Goal: Task Accomplishment & Management: Use online tool/utility

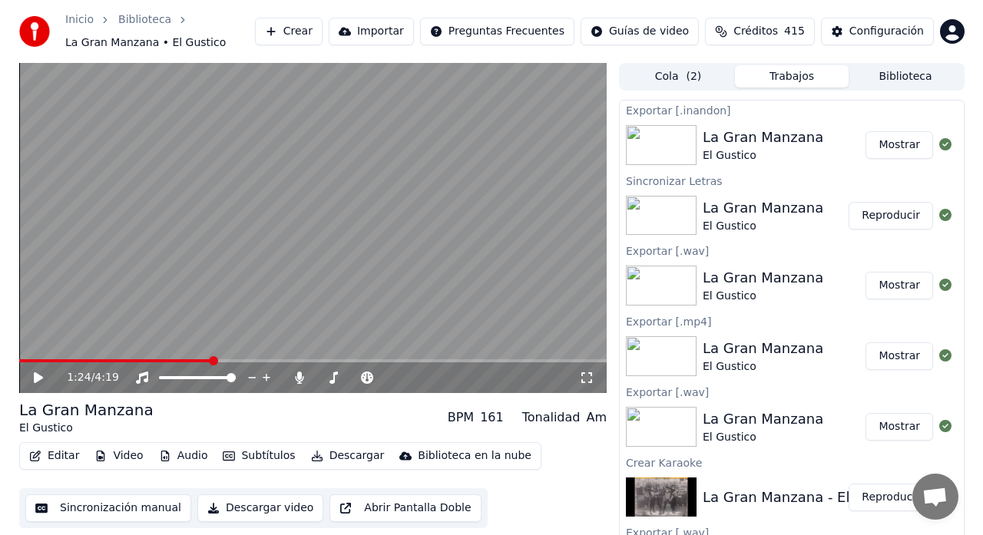
scroll to position [1617, 0]
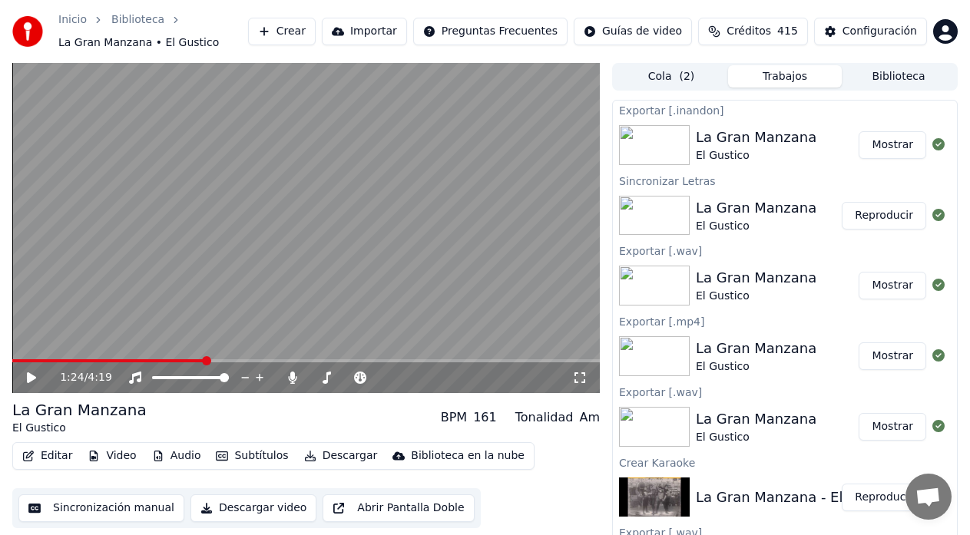
click at [316, 32] on button "Crear" at bounding box center [282, 32] width 68 height 28
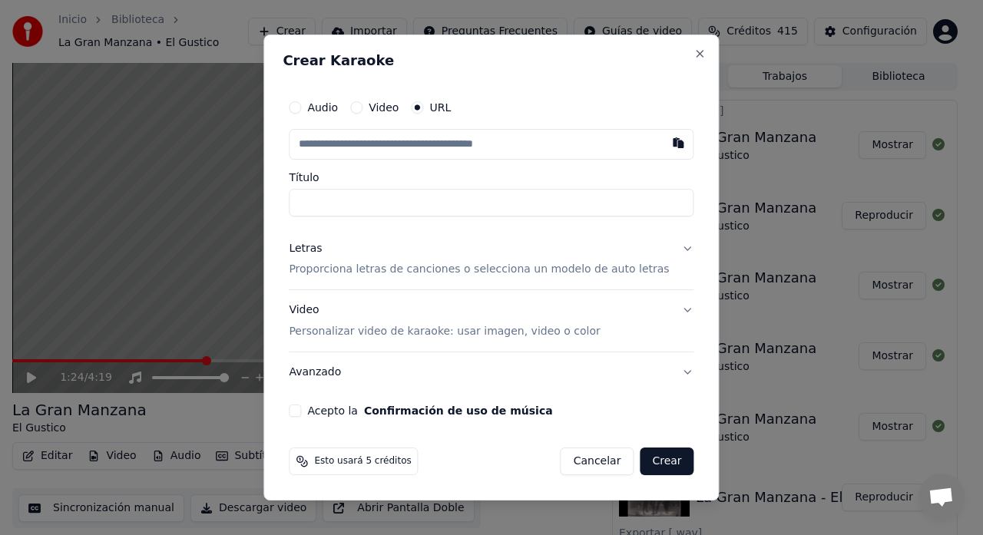
click at [665, 146] on button "button" at bounding box center [679, 143] width 31 height 28
type input "**********"
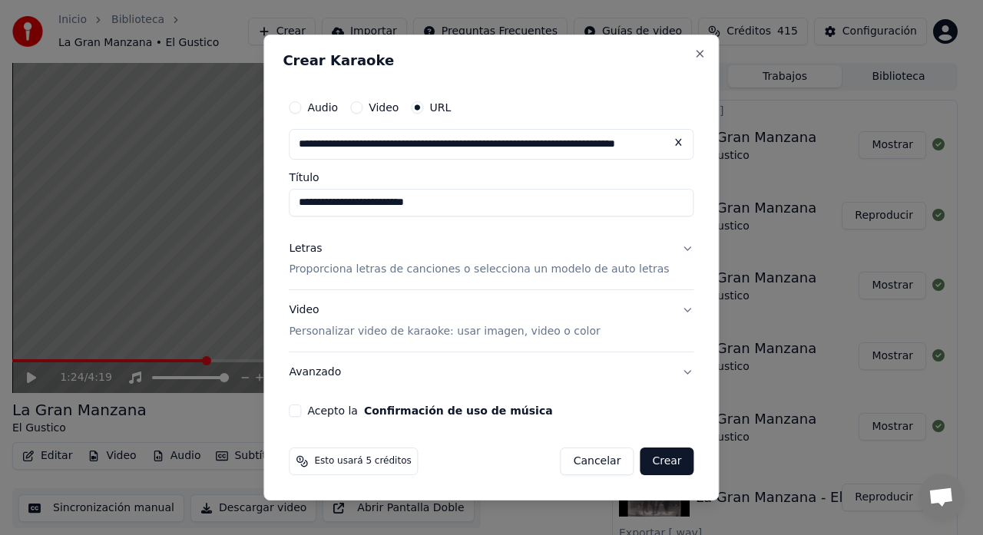
click at [674, 253] on button "Letras Proporciona letras de canciones o selecciona un modelo de auto letras" at bounding box center [491, 259] width 405 height 61
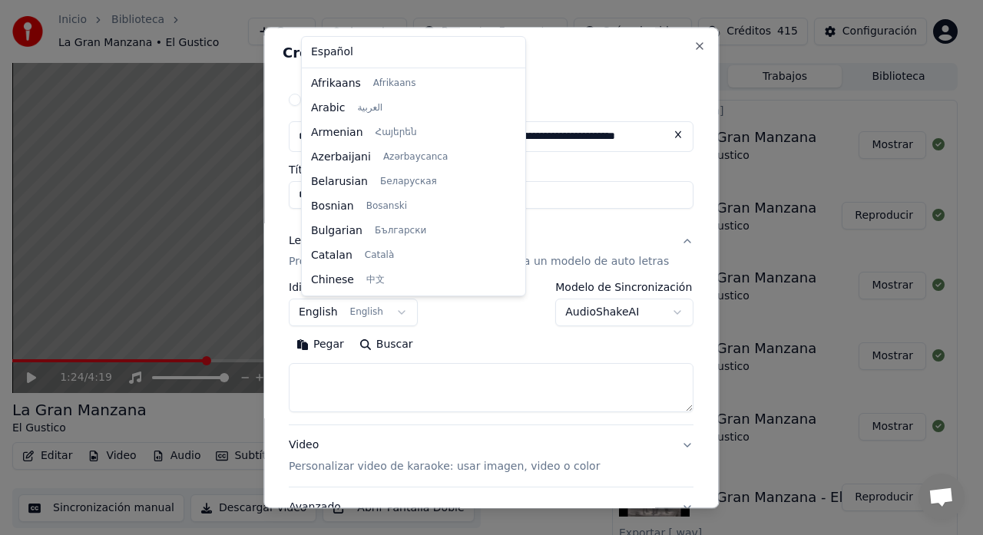
click at [408, 316] on body "Inicio Biblioteca La Gran Manzana • El Gustico Crear Importar Preguntas Frecuen…" at bounding box center [485, 267] width 970 height 535
select select "**"
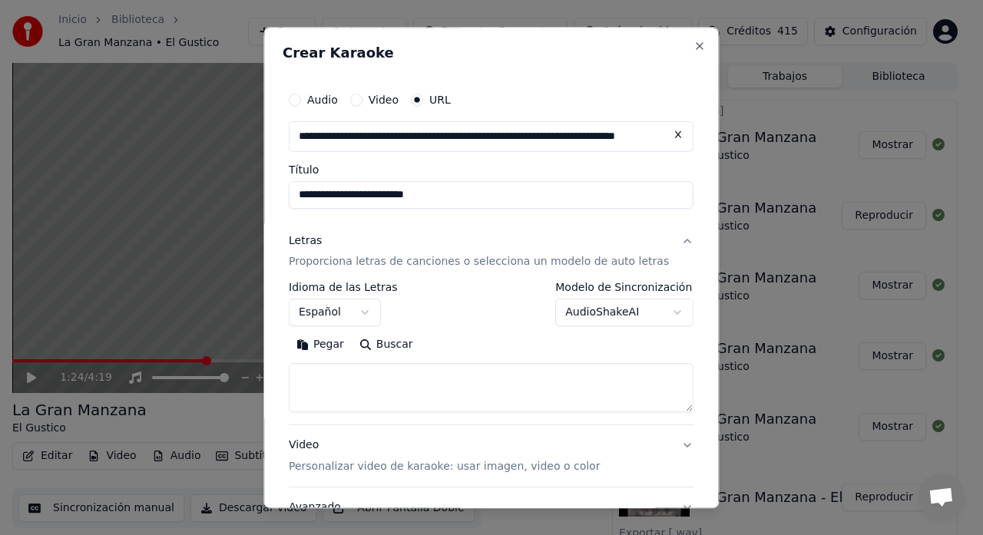
click at [652, 316] on body "Inicio Biblioteca La Gran Manzana • El Gustico Crear Importar Preguntas Frecuen…" at bounding box center [485, 267] width 970 height 535
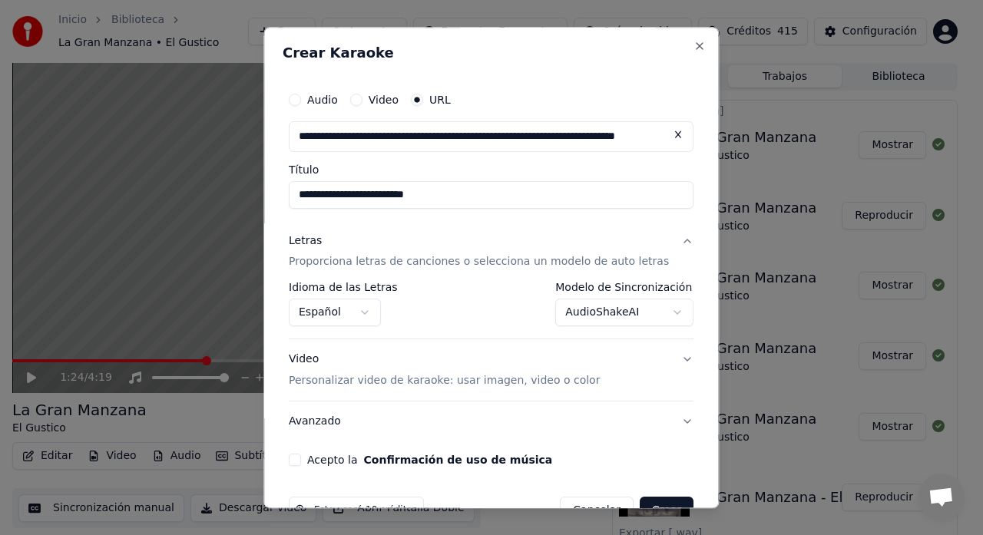
click at [301, 462] on button "Acepto la Confirmación de uso de música" at bounding box center [295, 461] width 12 height 12
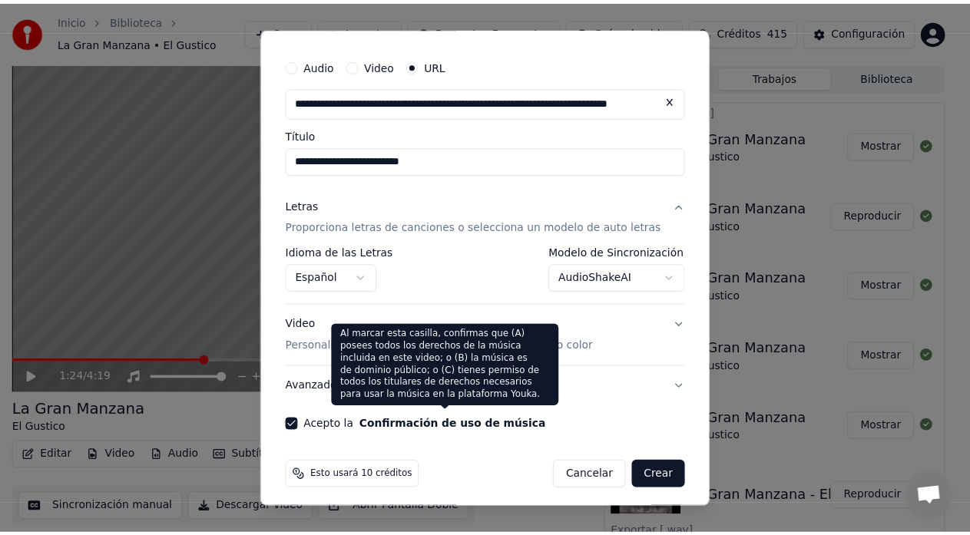
scroll to position [41, 0]
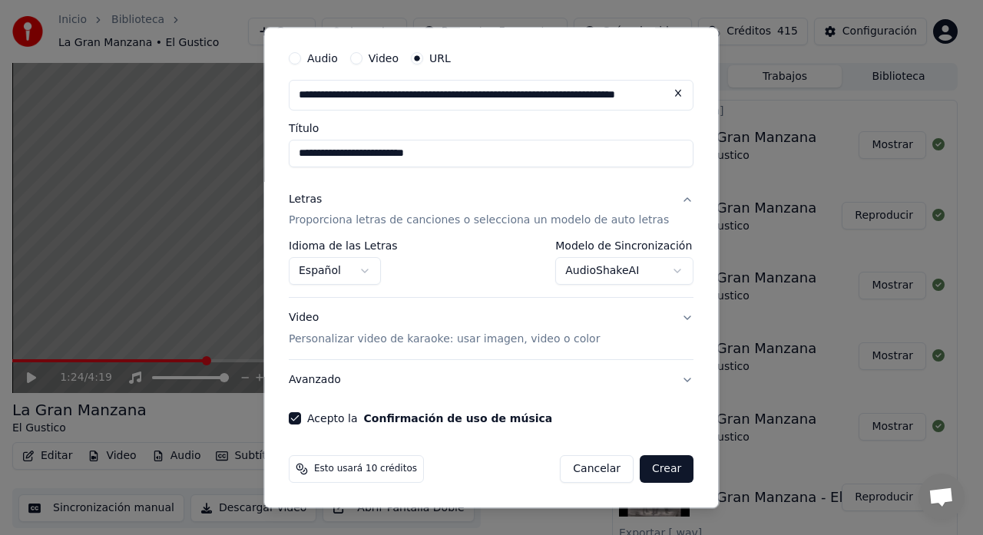
click at [657, 471] on button "Crear" at bounding box center [667, 470] width 54 height 28
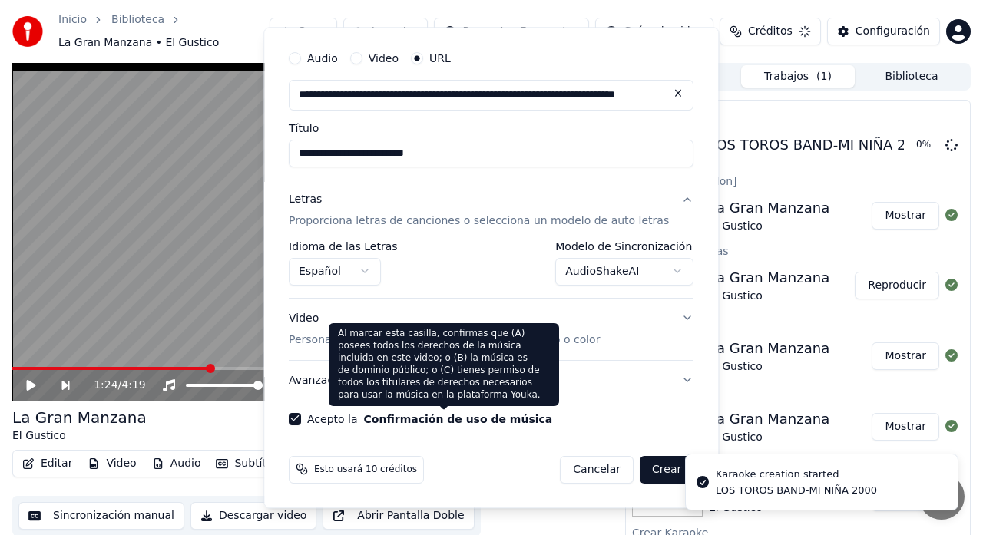
select select "**********"
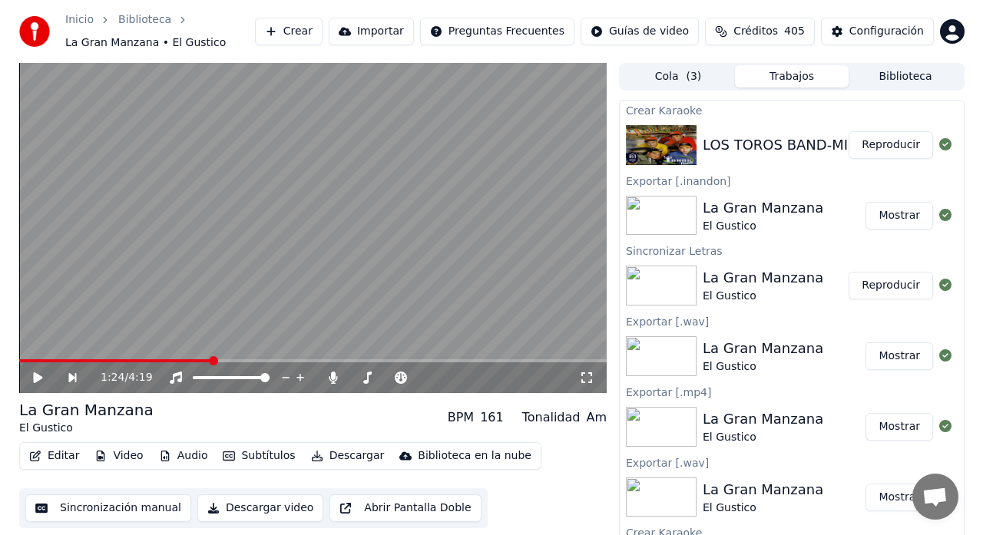
scroll to position [19, 0]
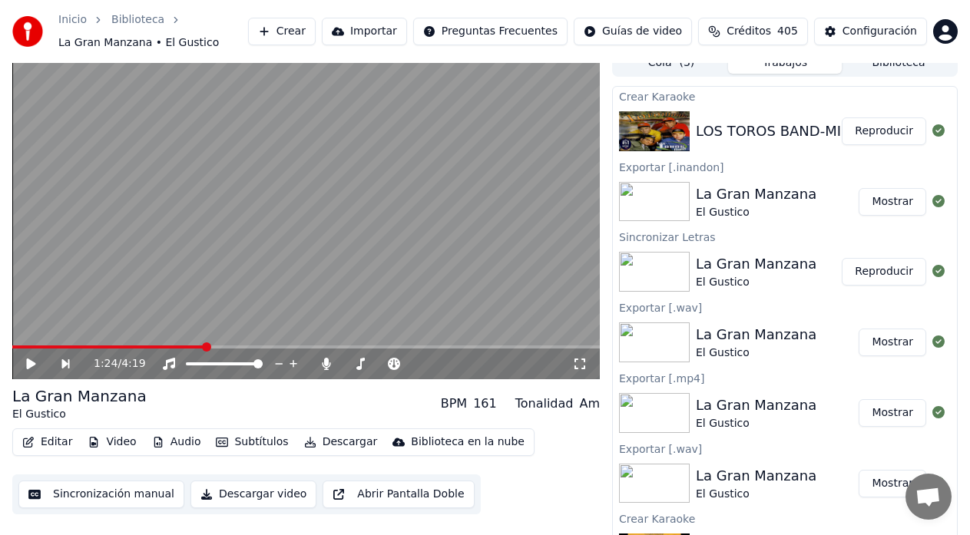
drag, startPoint x: 596, startPoint y: 391, endPoint x: 345, endPoint y: 528, distance: 286.3
click at [591, 393] on div "1:24 / 4:19 La Gran Manzana El Gustico BPM 161 Tonalidad Am Editar Video Audio …" at bounding box center [306, 295] width 588 height 492
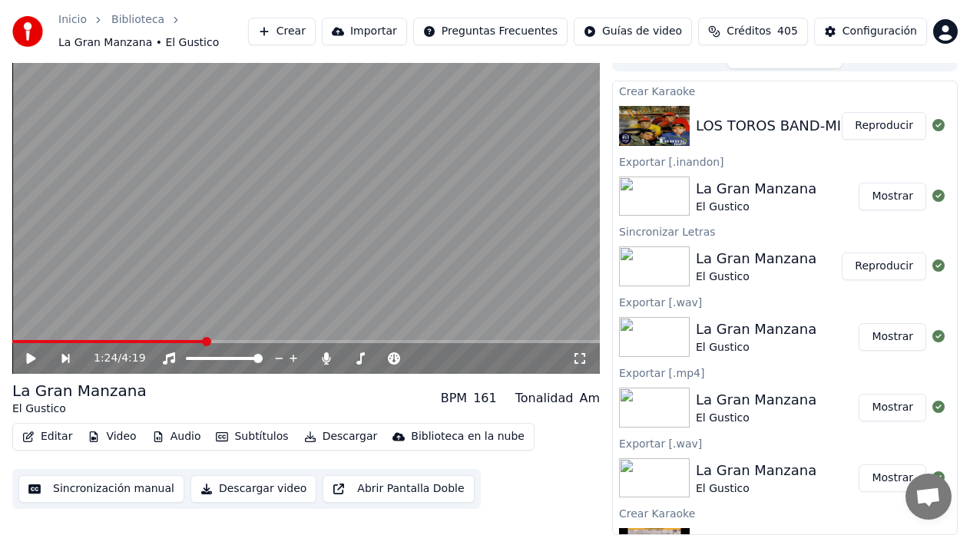
click at [876, 124] on button "Reproducir" at bounding box center [884, 126] width 84 height 28
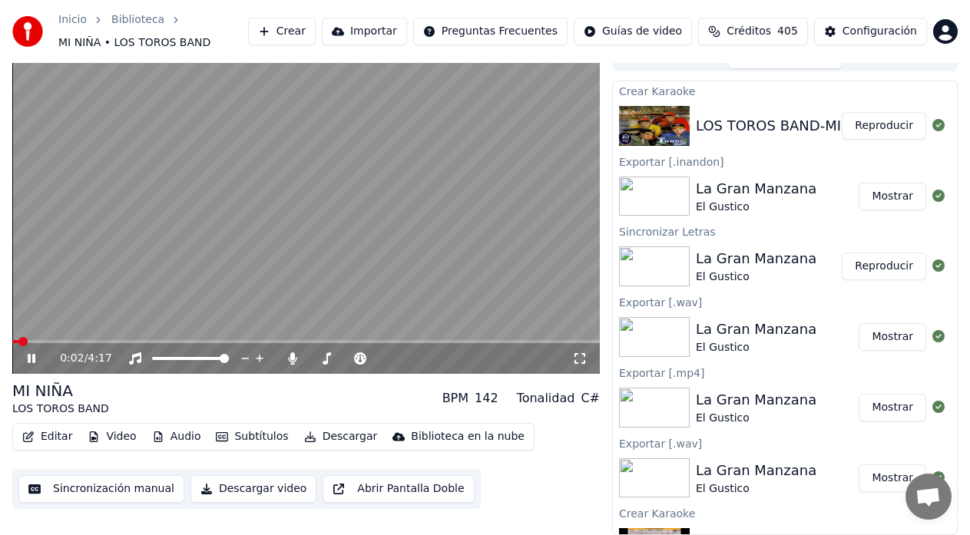
click at [30, 356] on icon at bounding box center [32, 358] width 8 height 9
drag, startPoint x: 48, startPoint y: 405, endPoint x: 0, endPoint y: 299, distance: 116.5
click at [51, 397] on div "MI NIÑA LOS TOROS BAND" at bounding box center [60, 398] width 97 height 37
click at [34, 362] on icon at bounding box center [42, 359] width 35 height 12
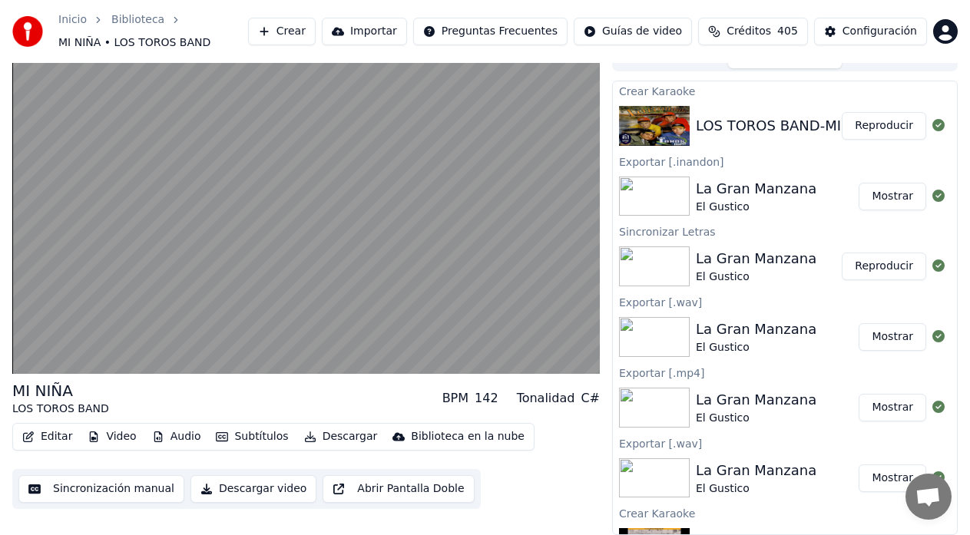
click at [51, 439] on button "Editar" at bounding box center [47, 437] width 62 height 22
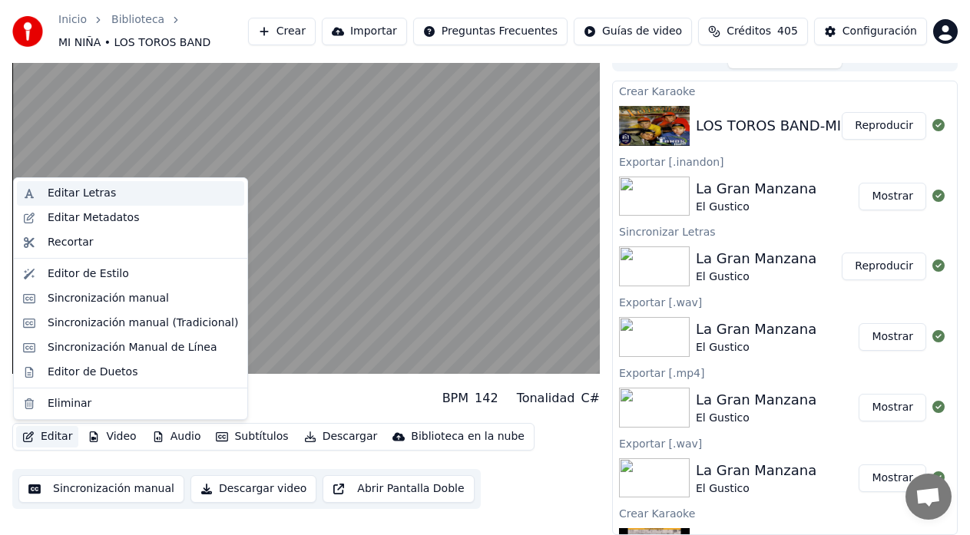
click at [60, 198] on div "Editar Letras" at bounding box center [82, 193] width 68 height 15
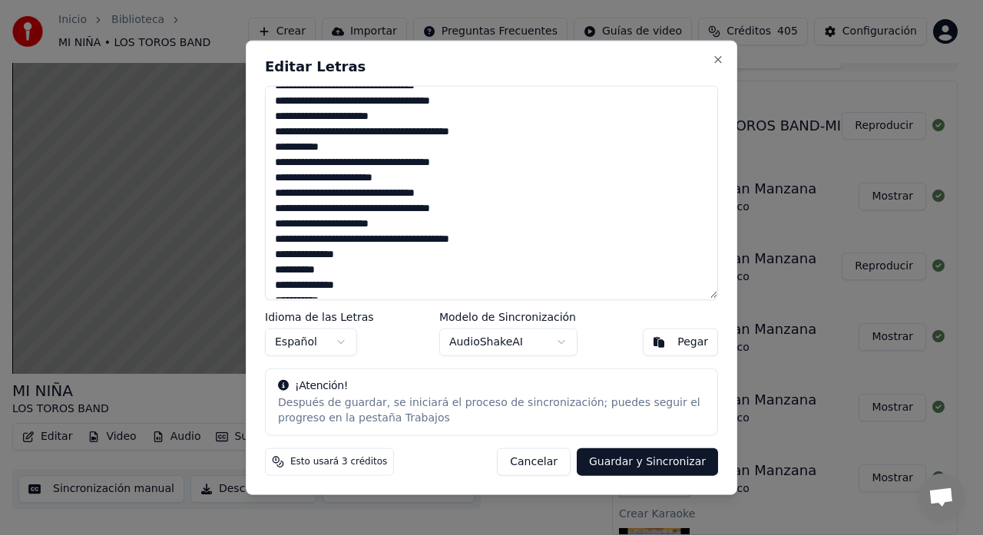
scroll to position [459, 0]
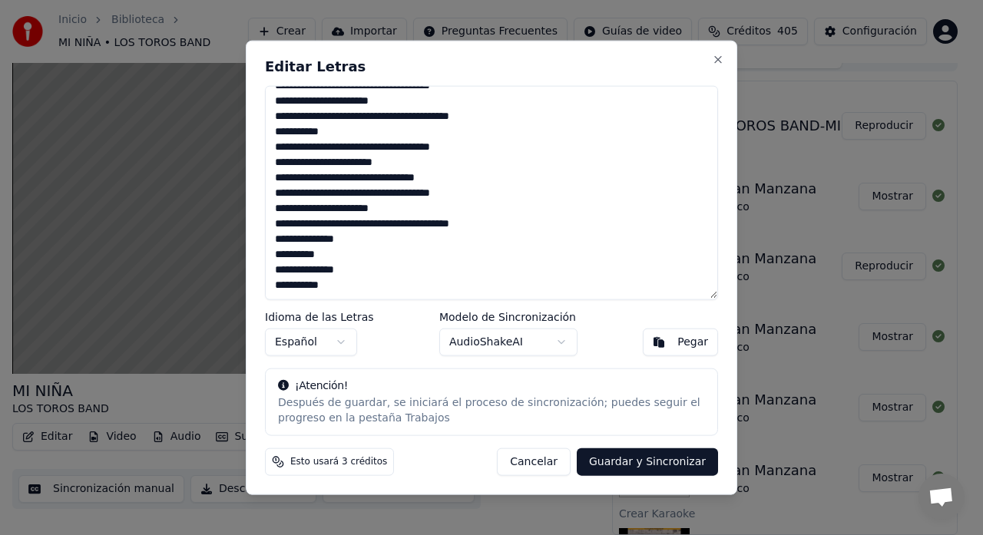
drag, startPoint x: 272, startPoint y: 99, endPoint x: 406, endPoint y: 296, distance: 238.4
click at [412, 296] on textarea at bounding box center [491, 192] width 453 height 214
click at [547, 461] on button "Cancelar" at bounding box center [534, 463] width 74 height 28
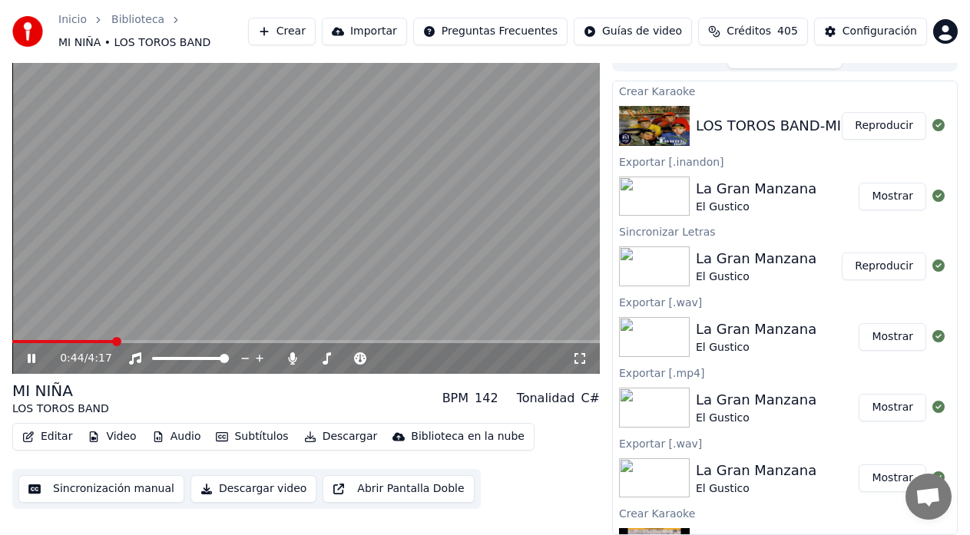
drag, startPoint x: 30, startPoint y: 359, endPoint x: 61, endPoint y: 396, distance: 47.4
click at [30, 363] on icon at bounding box center [32, 358] width 8 height 9
click at [331, 438] on button "Descargar" at bounding box center [341, 437] width 86 height 22
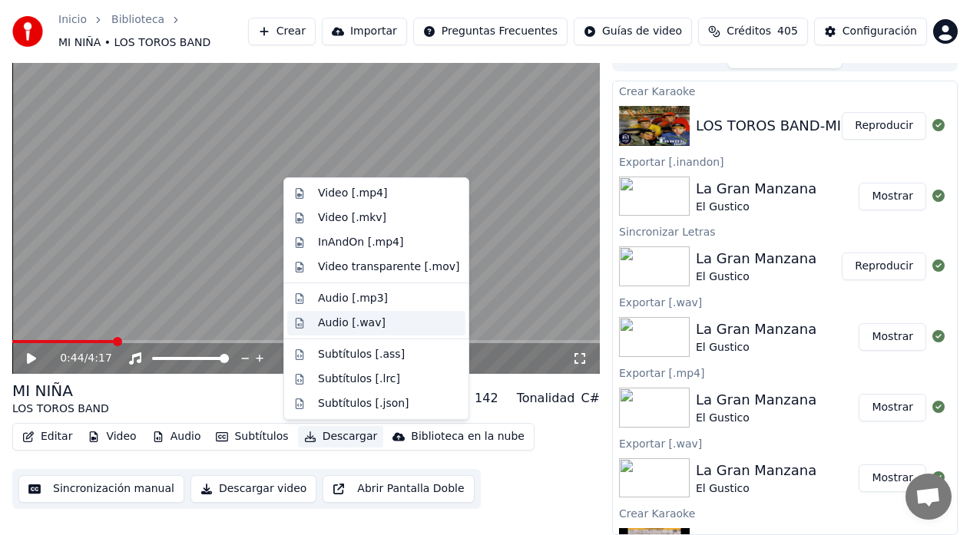
click at [344, 323] on div "Audio [.wav]" at bounding box center [352, 323] width 68 height 15
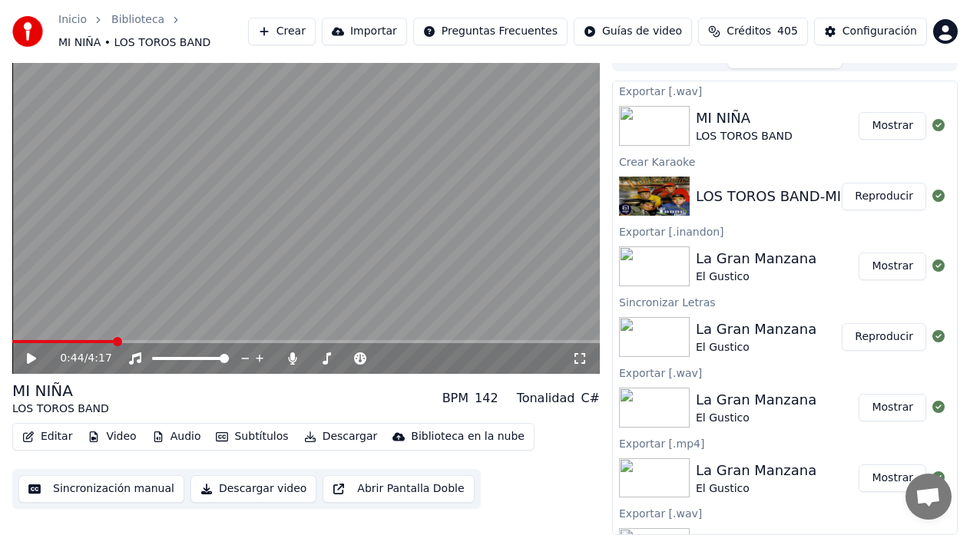
click at [883, 125] on button "Mostrar" at bounding box center [893, 126] width 68 height 28
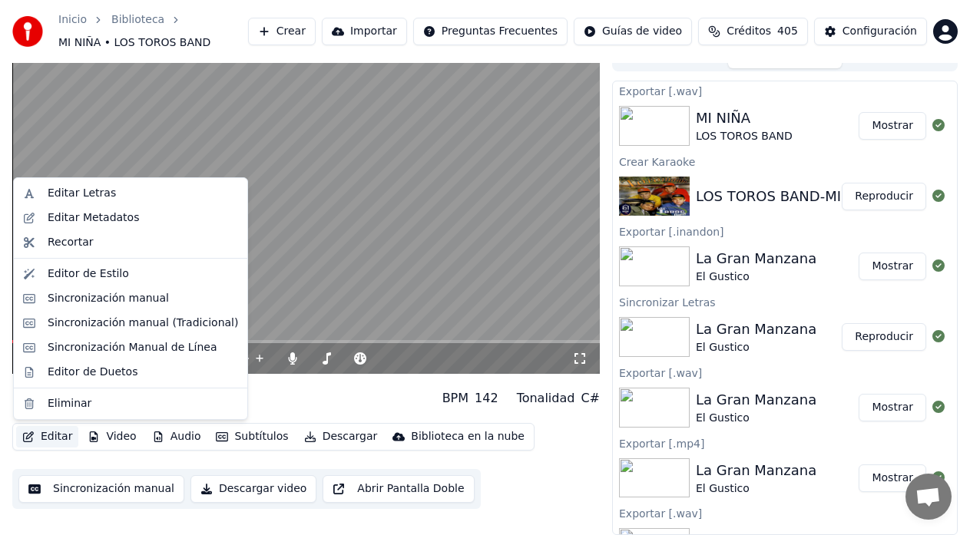
click at [51, 435] on button "Editar" at bounding box center [47, 437] width 62 height 22
drag, startPoint x: 68, startPoint y: 190, endPoint x: 71, endPoint y: 197, distance: 8.6
click at [71, 197] on div "Editar Letras" at bounding box center [82, 193] width 68 height 15
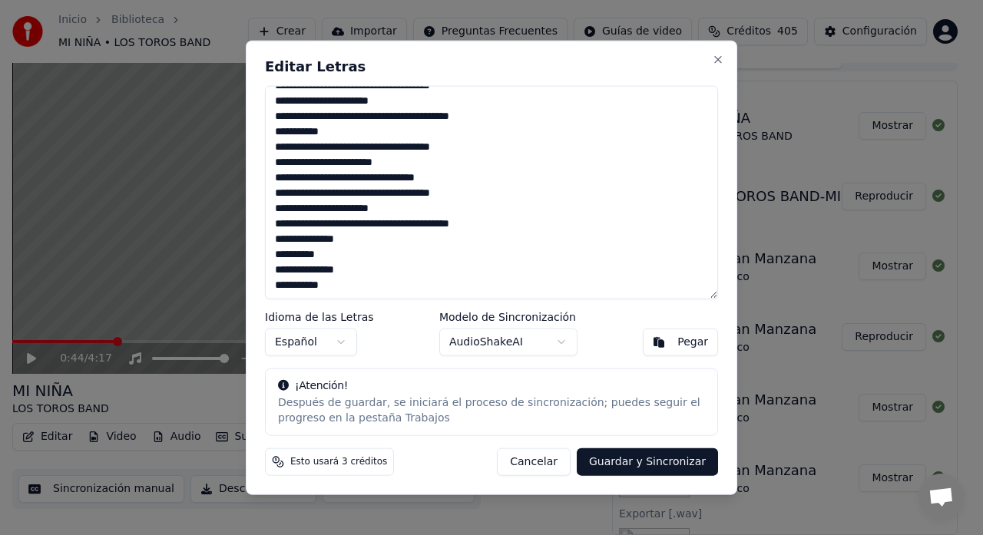
drag, startPoint x: 271, startPoint y: 154, endPoint x: 519, endPoint y: 399, distance: 348.1
click at [519, 399] on div "Editar Letras Idioma de las Letras Español Modelo de Sincronización AudioShakeA…" at bounding box center [492, 267] width 492 height 455
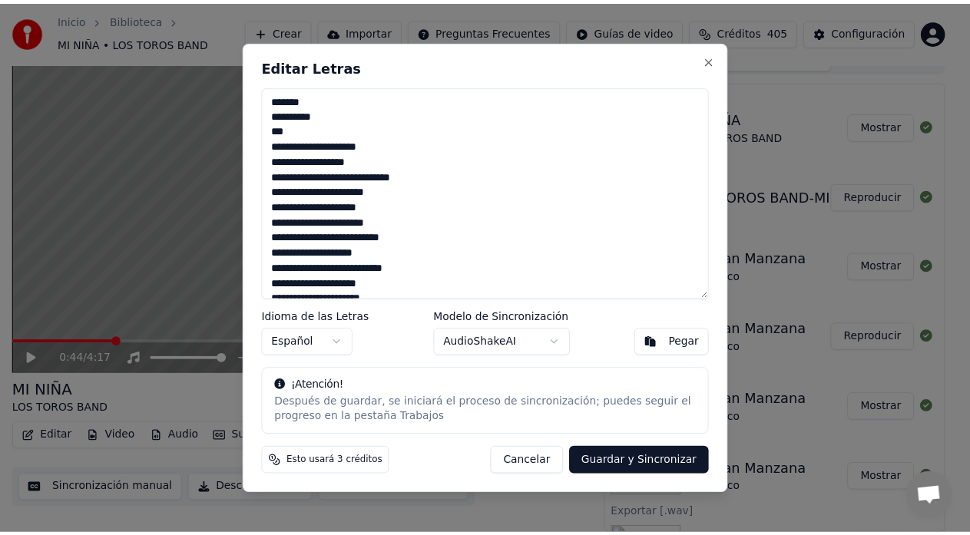
scroll to position [745, 0]
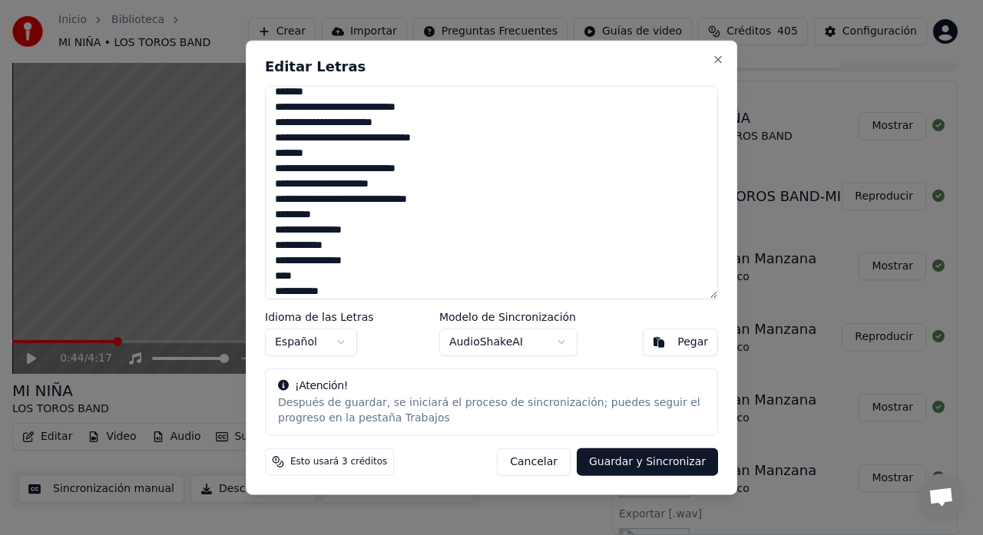
type textarea "**********"
click at [651, 467] on button "Guardar y Sincronizar" at bounding box center [647, 463] width 141 height 28
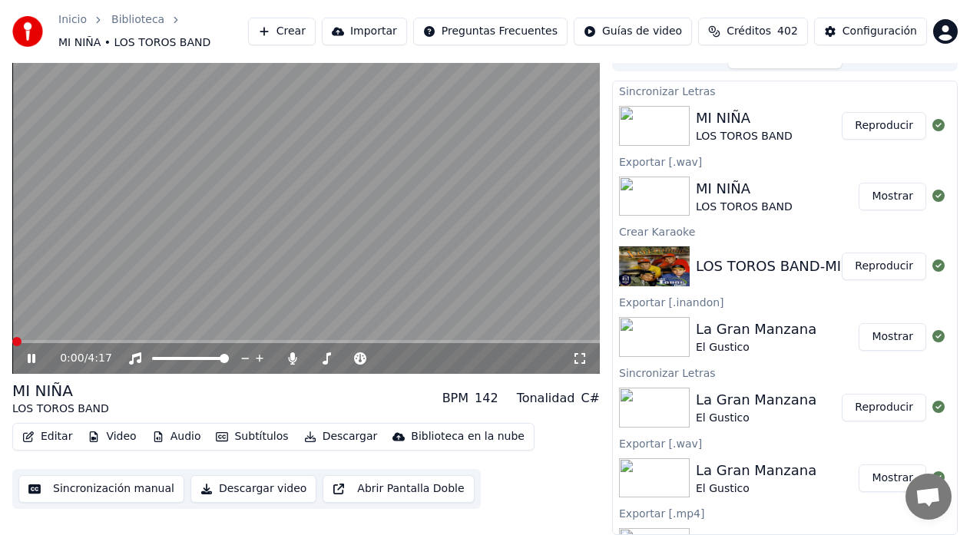
click at [12, 343] on span at bounding box center [12, 341] width 0 height 3
drag, startPoint x: 872, startPoint y: 129, endPoint x: 864, endPoint y: 130, distance: 8.5
click at [872, 130] on button "Reproducir" at bounding box center [884, 126] width 84 height 28
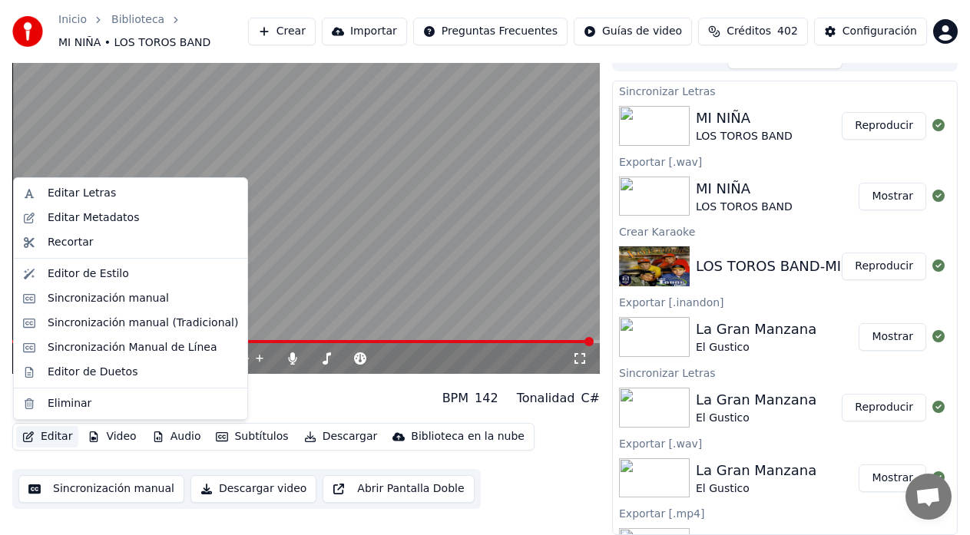
click at [38, 440] on button "Editar" at bounding box center [47, 437] width 62 height 22
click at [128, 324] on div "Sincronización manual (Tradicional)" at bounding box center [143, 323] width 190 height 15
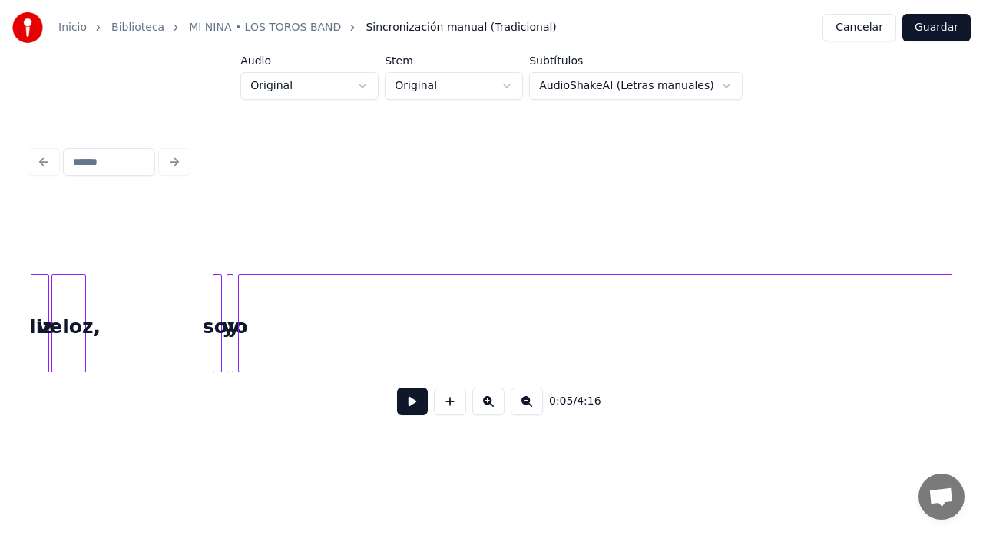
scroll to position [0, 9015]
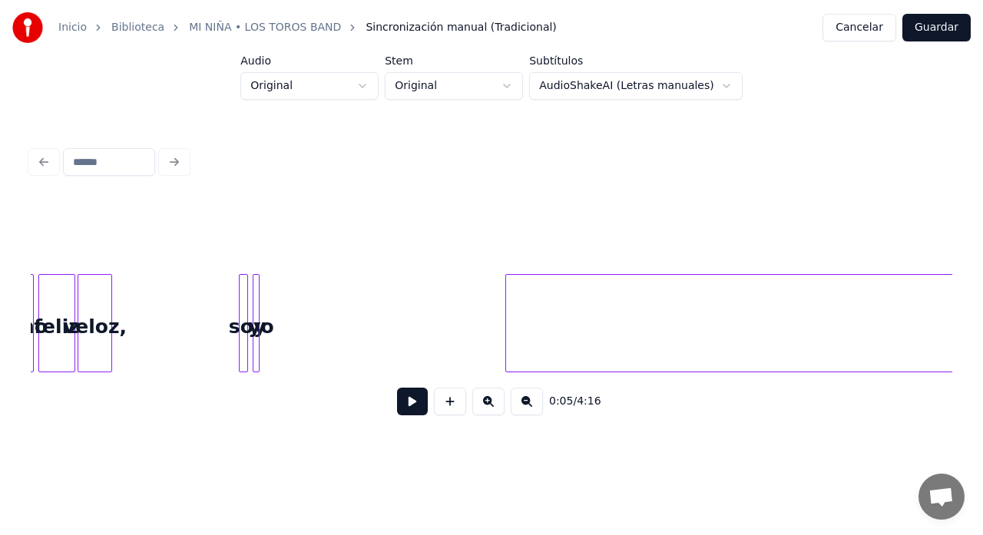
click at [508, 363] on div at bounding box center [508, 323] width 5 height 97
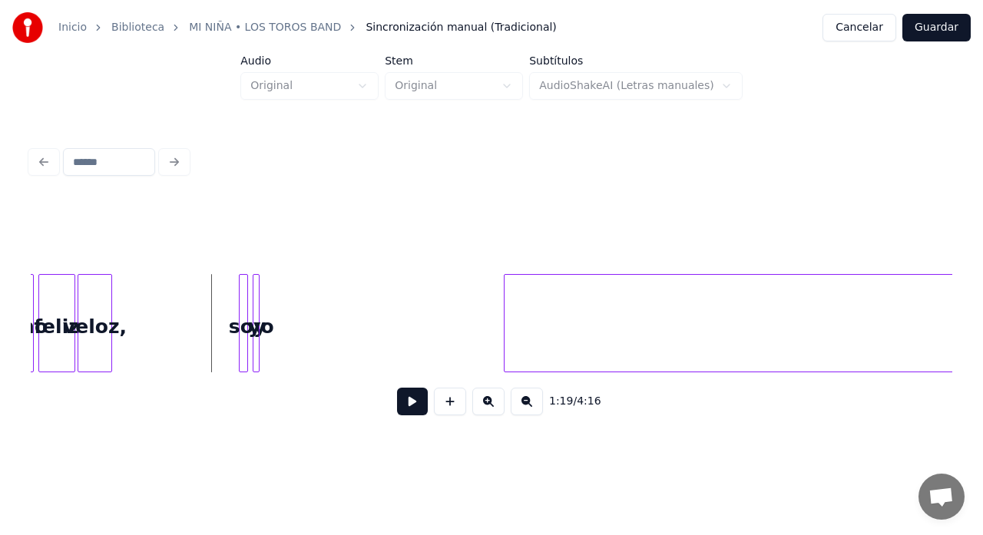
click at [412, 402] on button at bounding box center [412, 402] width 31 height 28
click at [412, 401] on button at bounding box center [412, 402] width 31 height 28
click at [260, 349] on div "yo" at bounding box center [260, 327] width 15 height 104
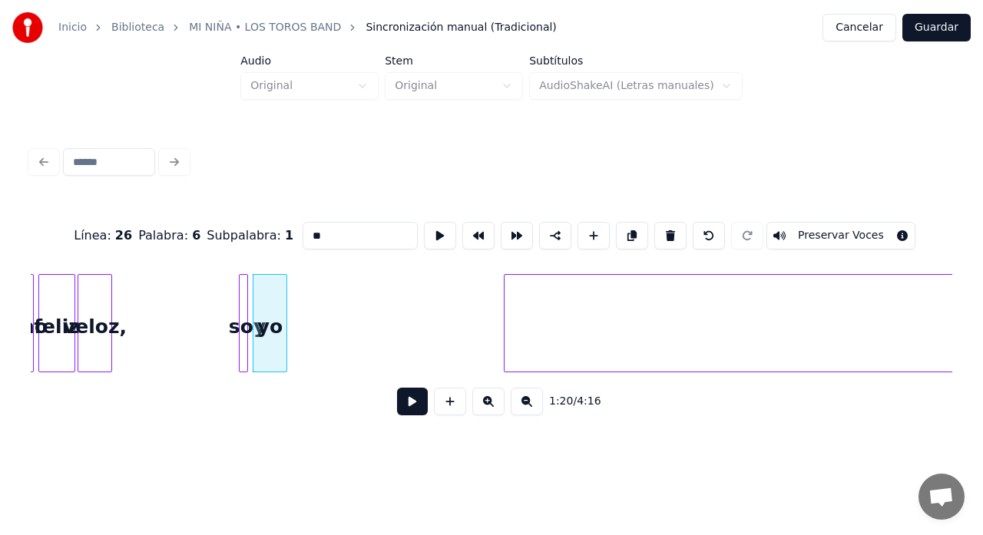
click at [283, 349] on div at bounding box center [284, 323] width 5 height 97
click at [272, 342] on div "yo" at bounding box center [279, 327] width 32 height 104
click at [259, 343] on div at bounding box center [257, 323] width 5 height 97
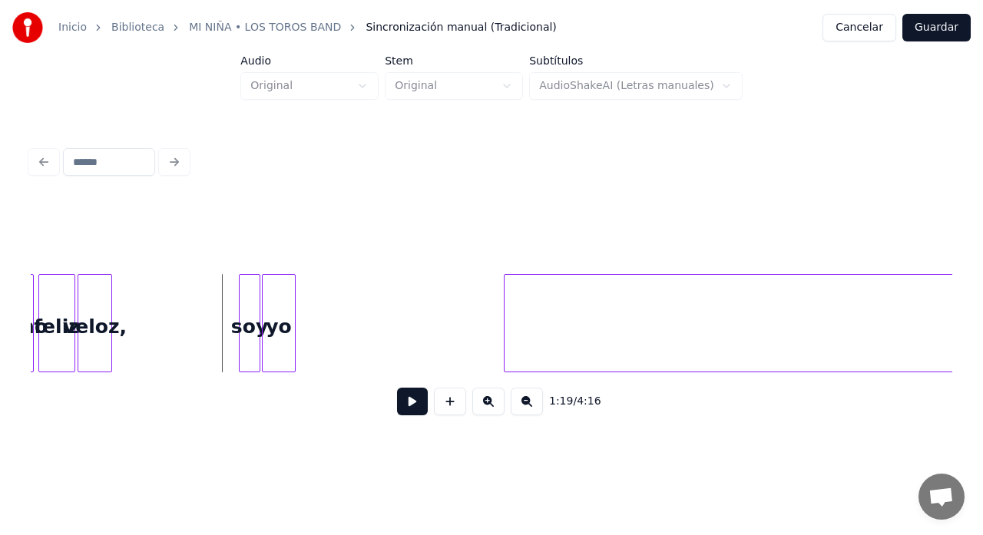
click at [406, 402] on button at bounding box center [412, 402] width 31 height 28
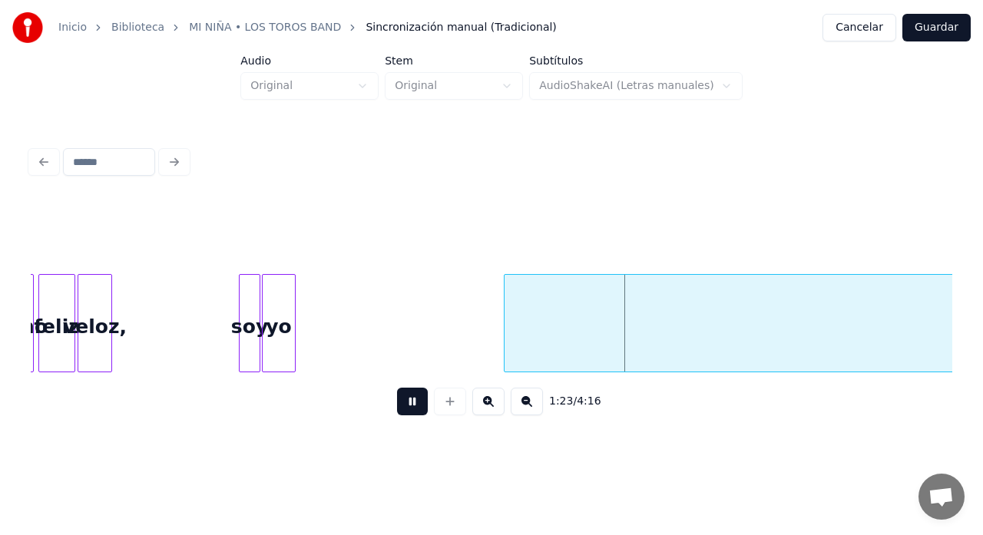
click at [408, 403] on button at bounding box center [412, 402] width 31 height 28
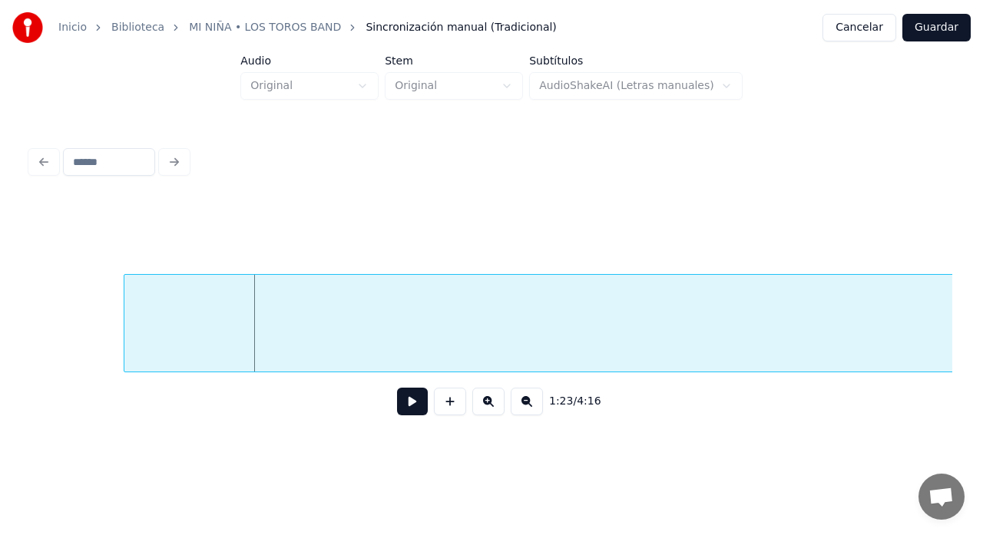
scroll to position [0, 9446]
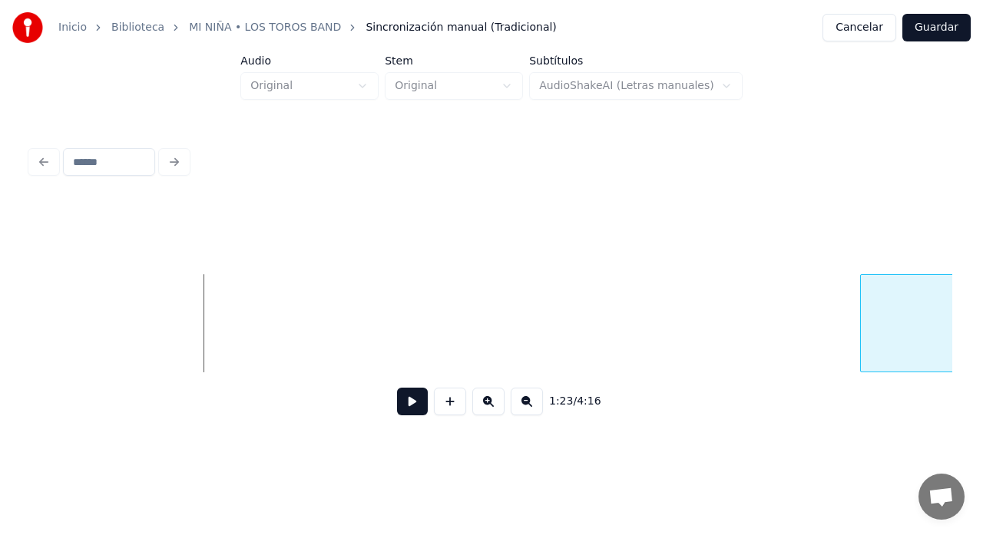
click at [862, 336] on div at bounding box center [863, 323] width 5 height 97
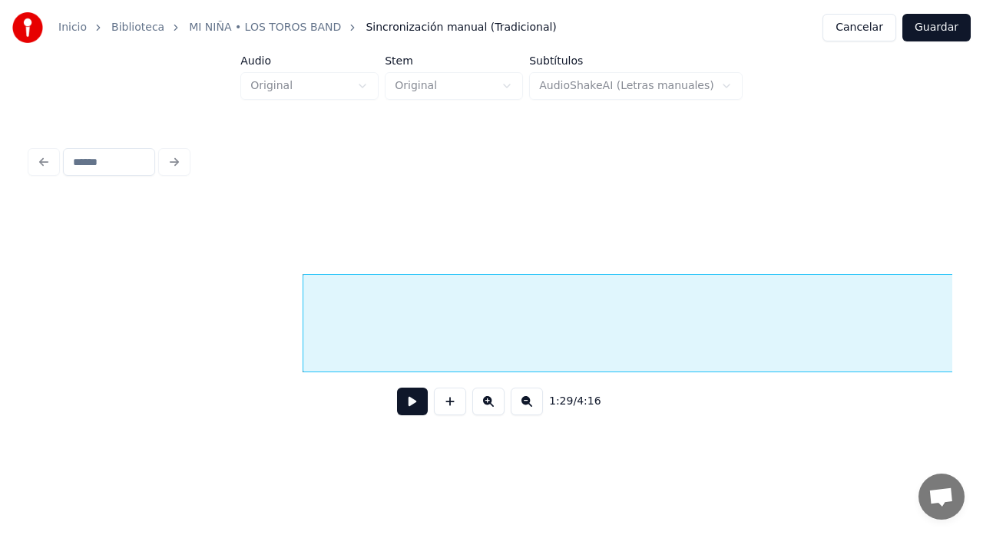
scroll to position [0, 9927]
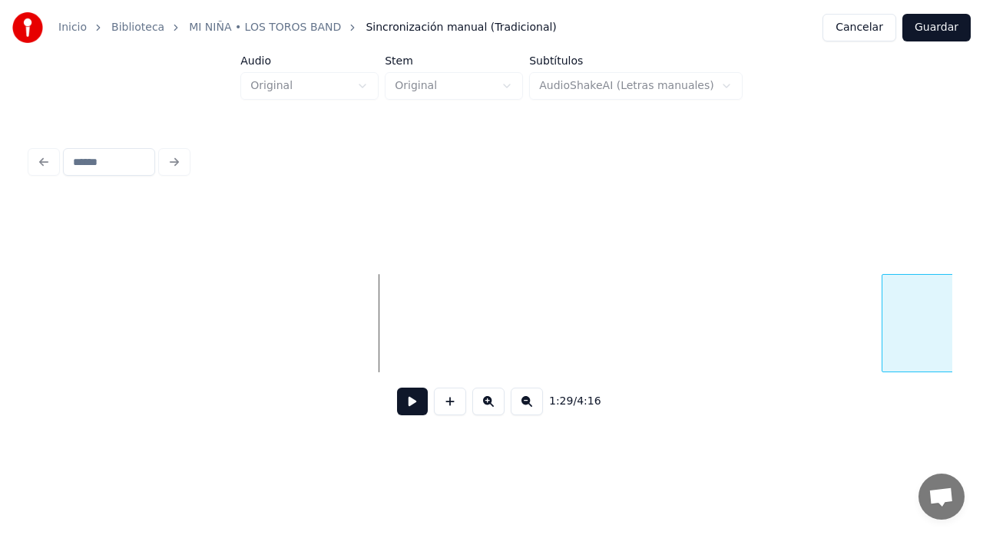
click at [869, 366] on div "Hice" at bounding box center [492, 323] width 922 height 98
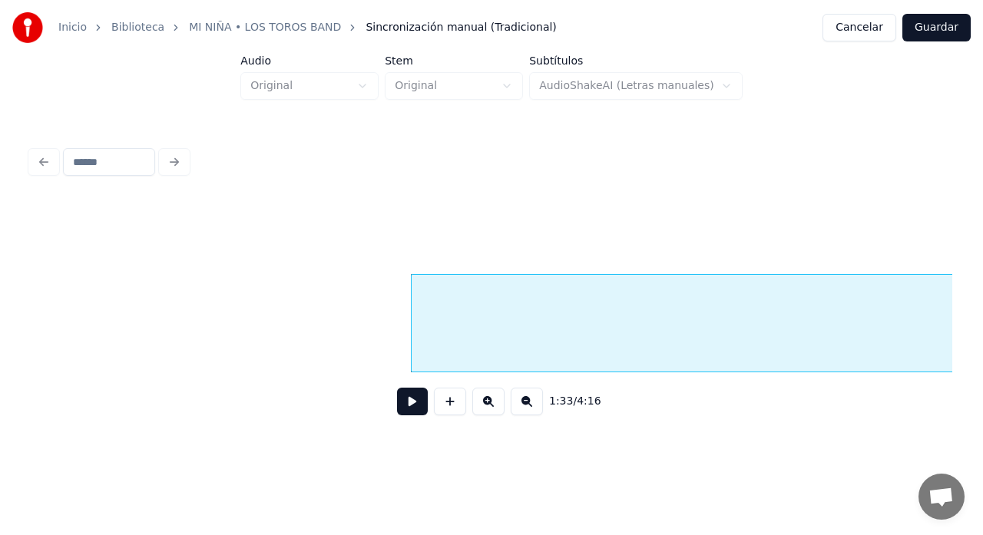
scroll to position [0, 10509]
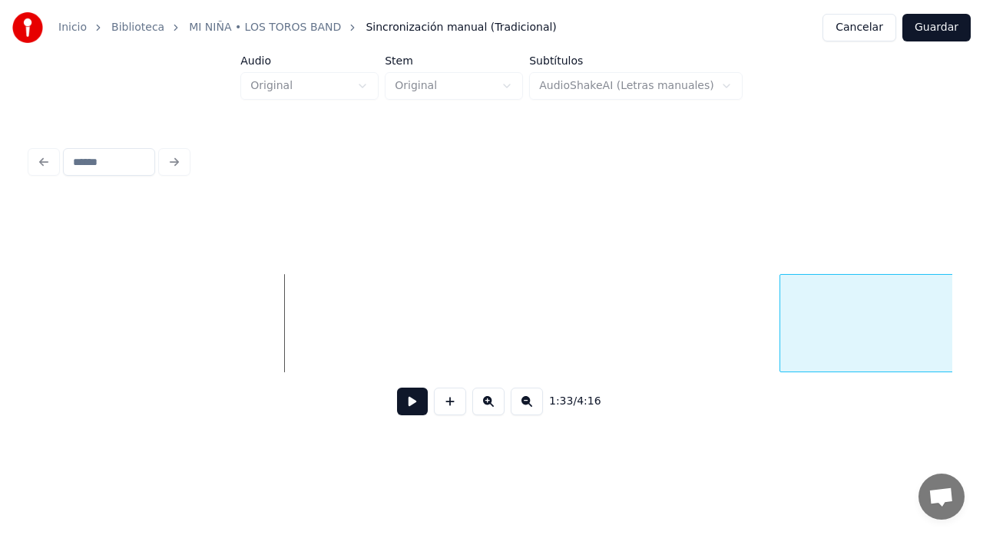
click at [780, 336] on div at bounding box center [782, 323] width 5 height 97
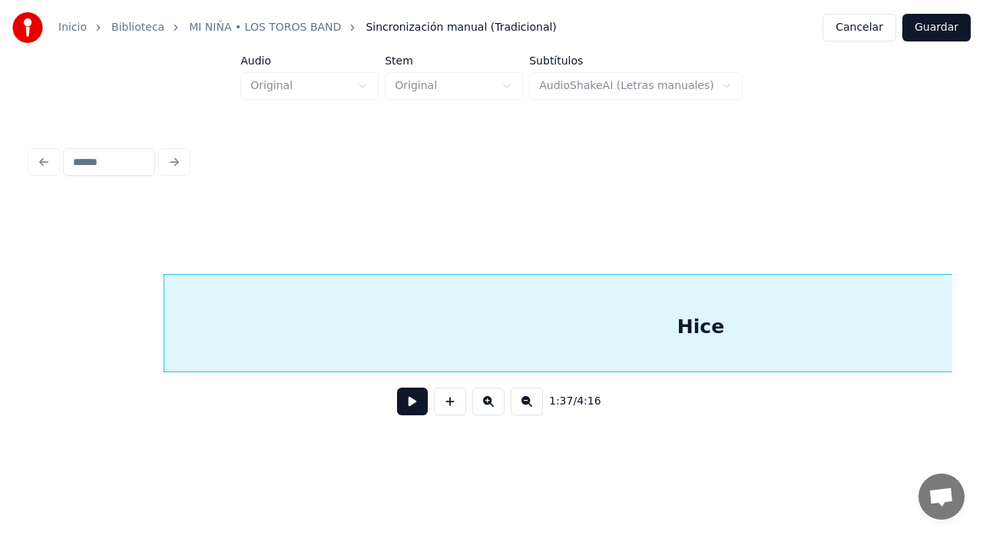
scroll to position [0, 11168]
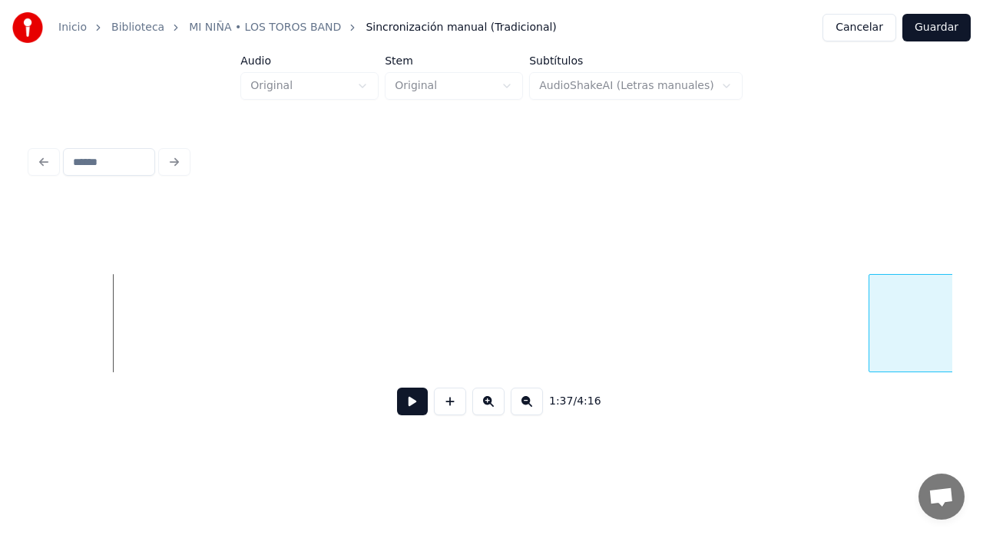
click at [869, 343] on div at bounding box center [871, 323] width 5 height 97
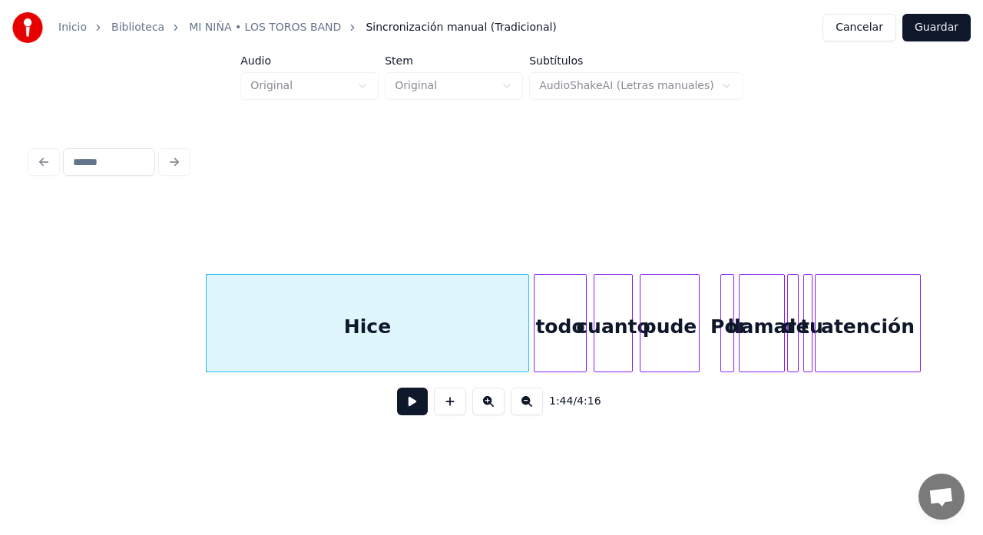
scroll to position [0, 11852]
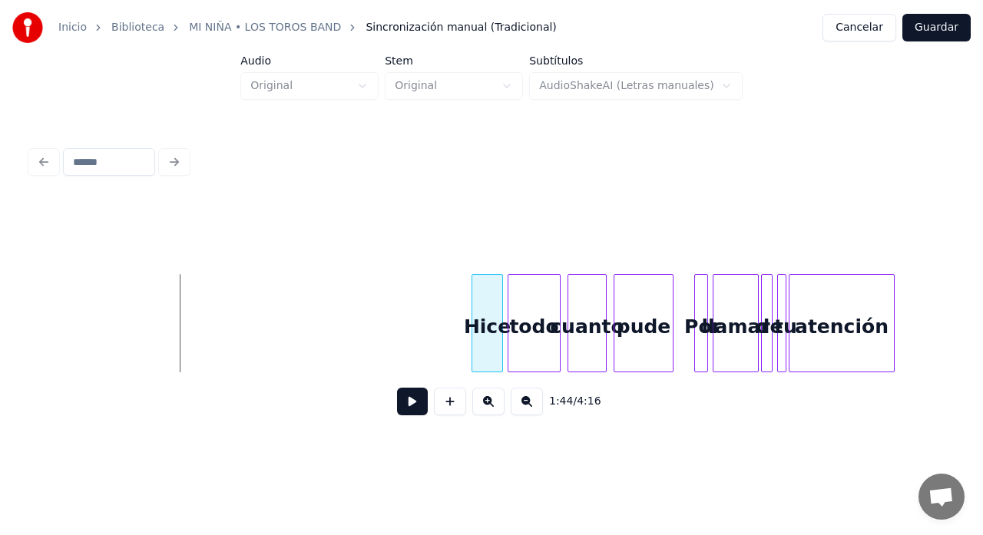
click at [475, 339] on div at bounding box center [474, 323] width 5 height 97
click at [413, 399] on button at bounding box center [412, 402] width 31 height 28
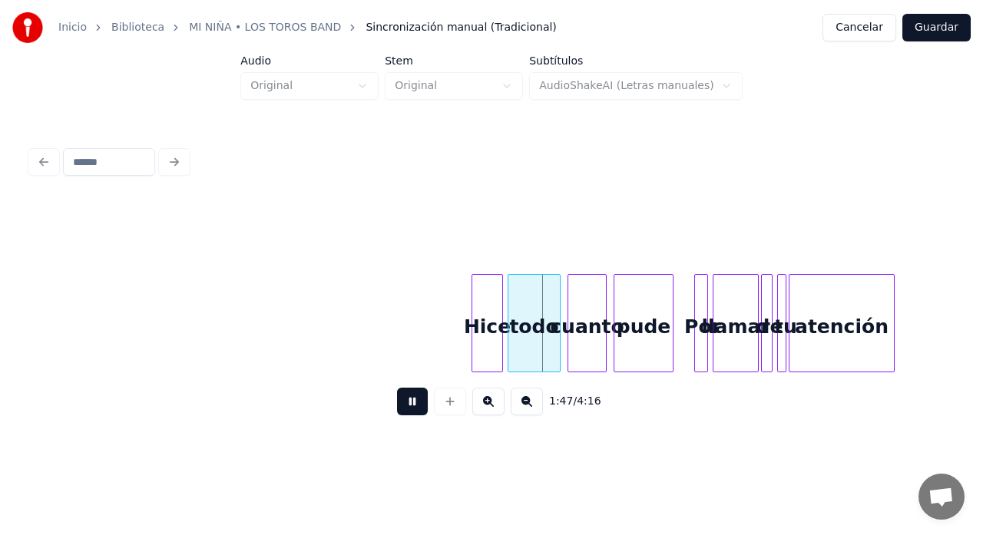
click at [408, 396] on button at bounding box center [412, 402] width 31 height 28
click at [469, 354] on div at bounding box center [470, 323] width 5 height 97
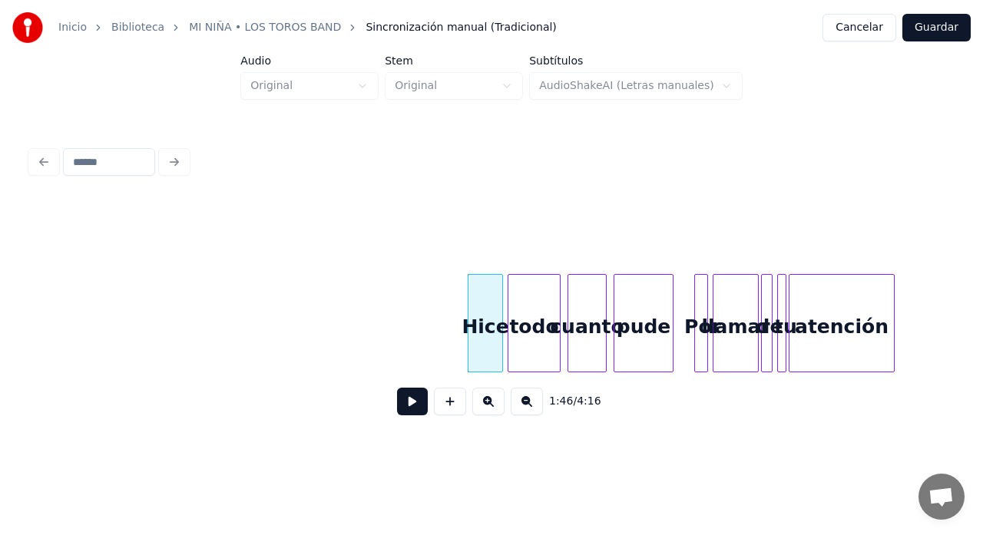
click at [411, 409] on button at bounding box center [412, 402] width 31 height 28
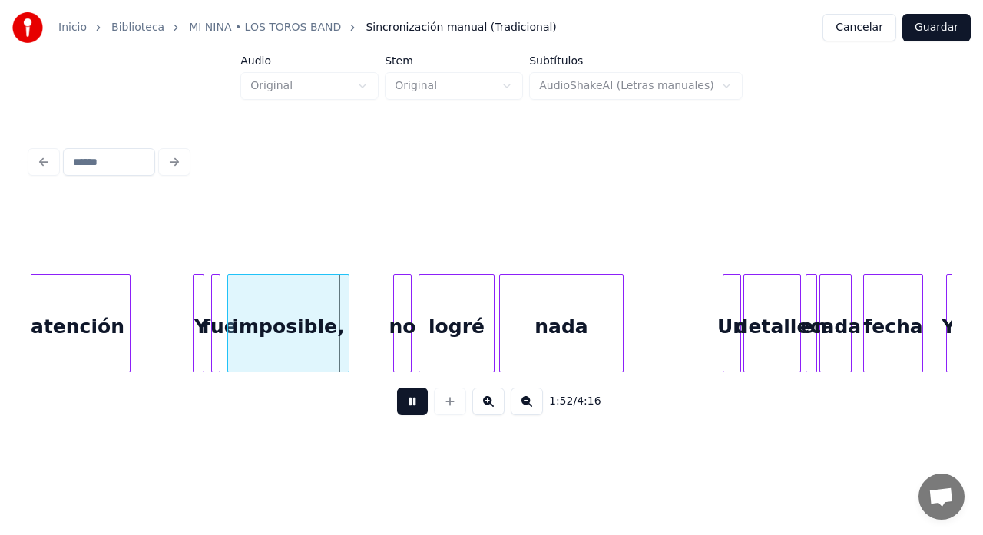
scroll to position [0, 12620]
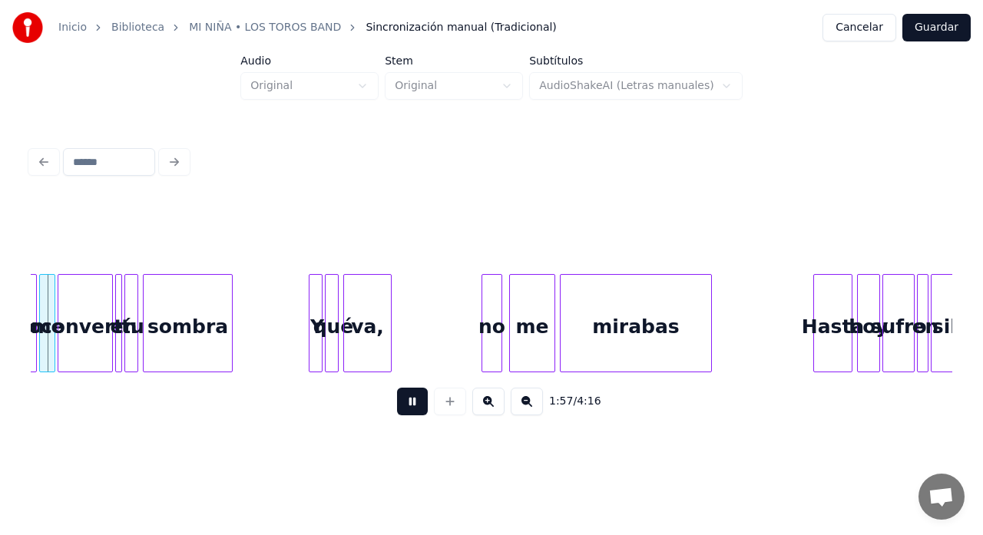
click at [489, 402] on button at bounding box center [488, 402] width 32 height 28
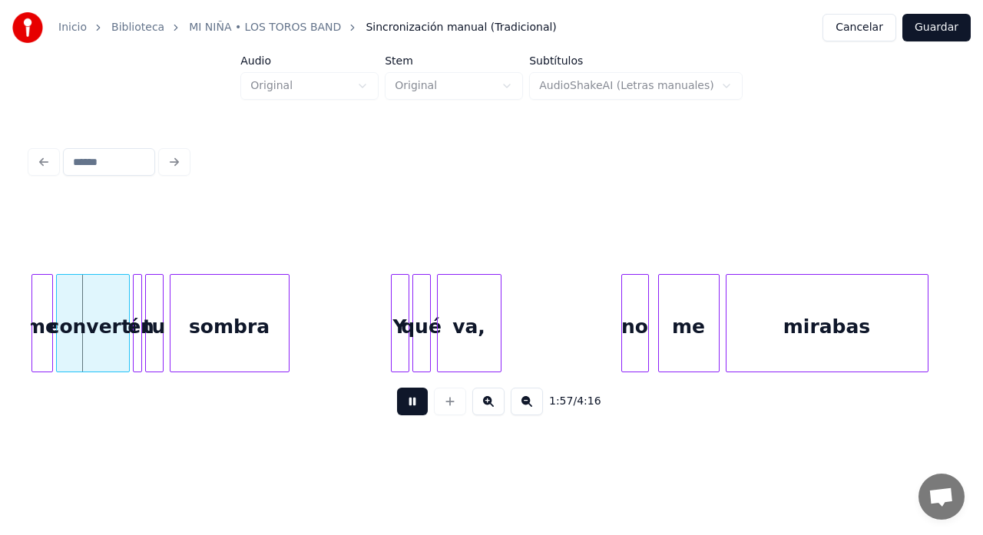
click at [488, 403] on button at bounding box center [488, 402] width 32 height 28
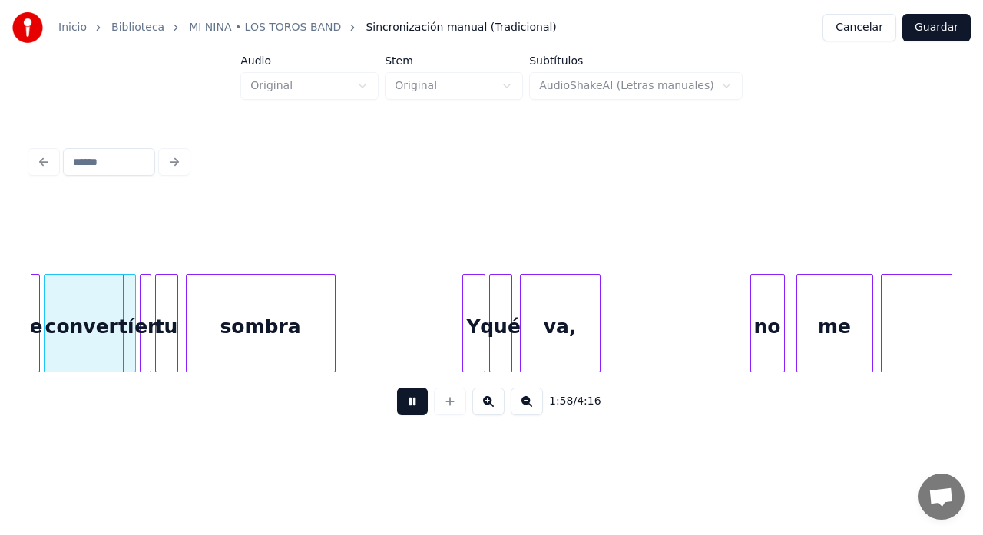
click at [491, 407] on button at bounding box center [488, 402] width 32 height 28
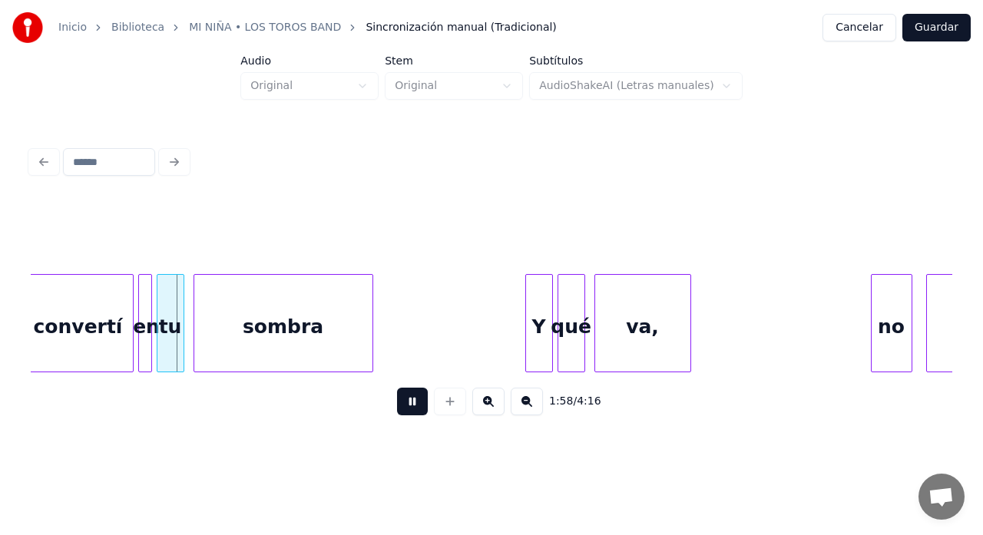
click at [491, 411] on button at bounding box center [488, 402] width 32 height 28
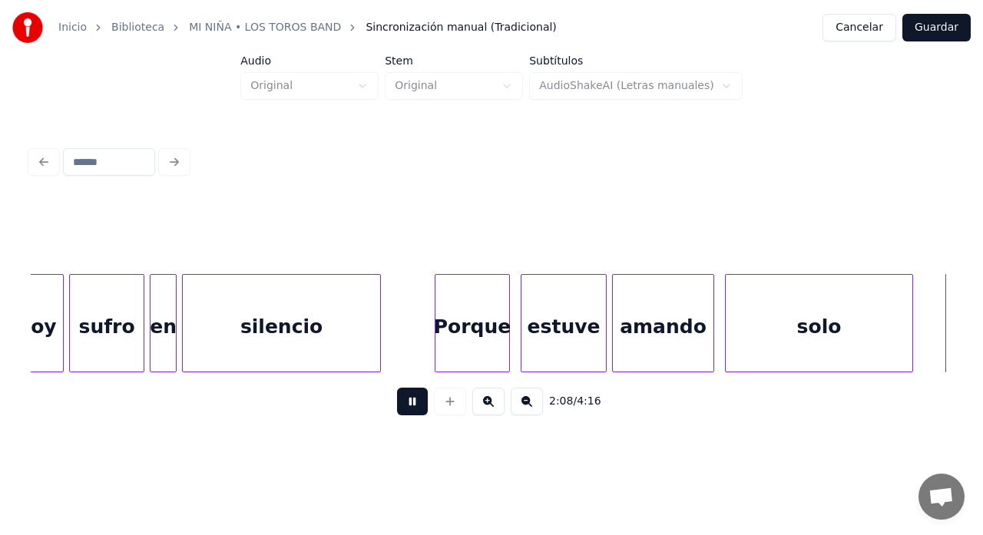
scroll to position [0, 34468]
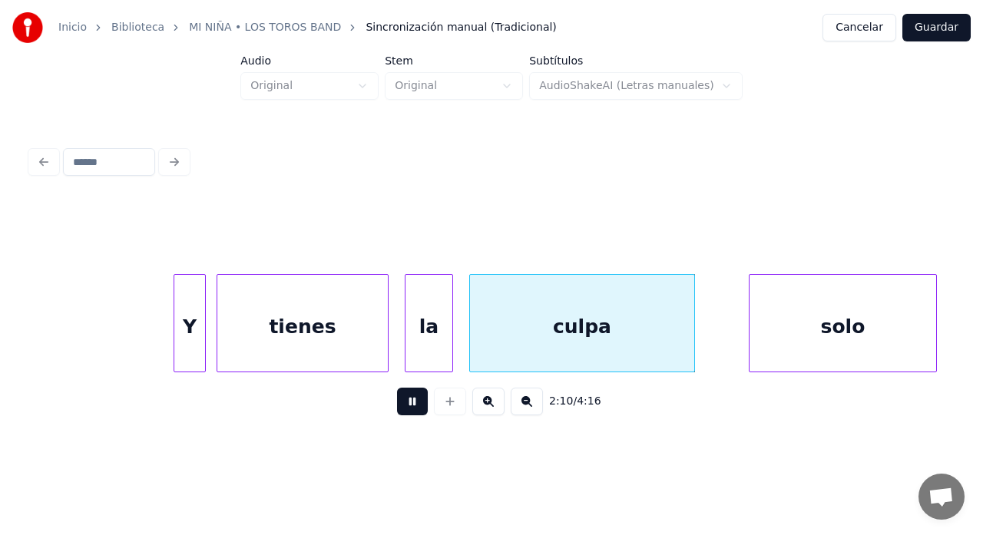
click at [408, 409] on button at bounding box center [412, 402] width 31 height 28
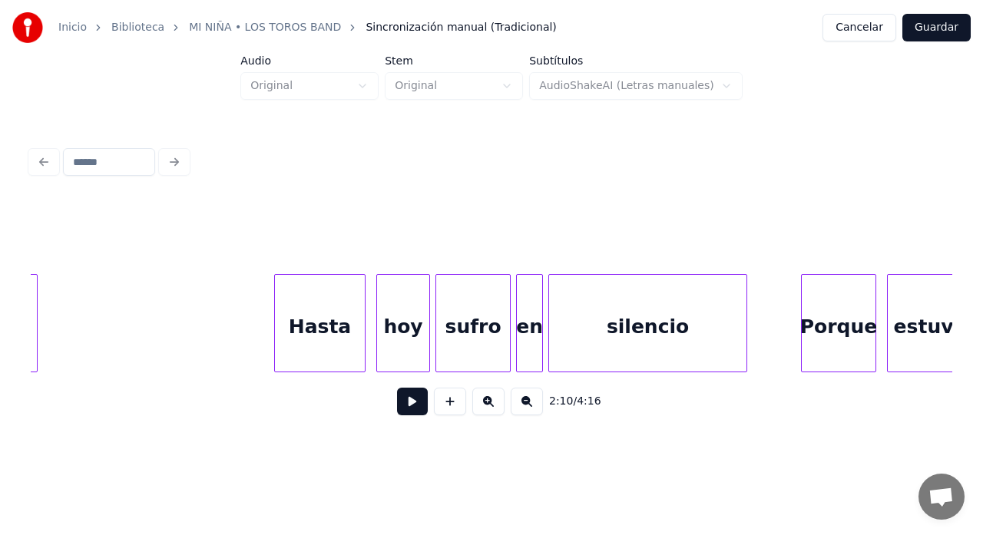
scroll to position [0, 33147]
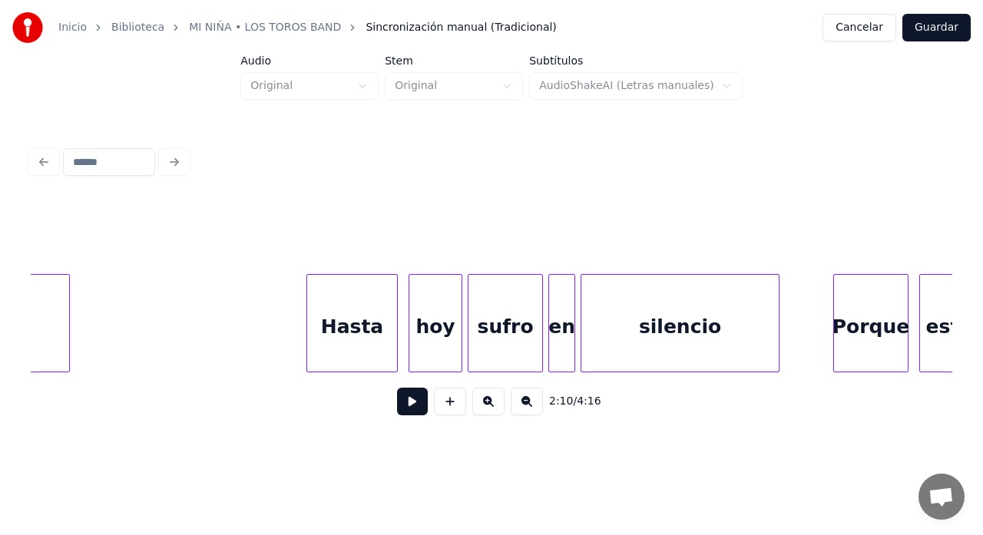
click at [414, 409] on button at bounding box center [412, 402] width 31 height 28
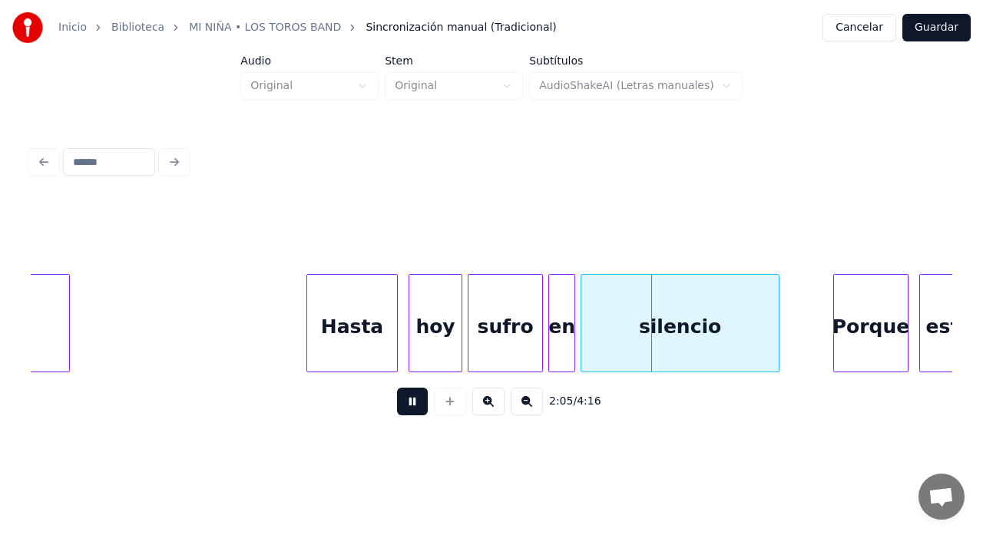
click at [410, 405] on button at bounding box center [412, 402] width 31 height 28
click at [516, 329] on div "sufro" at bounding box center [505, 327] width 74 height 104
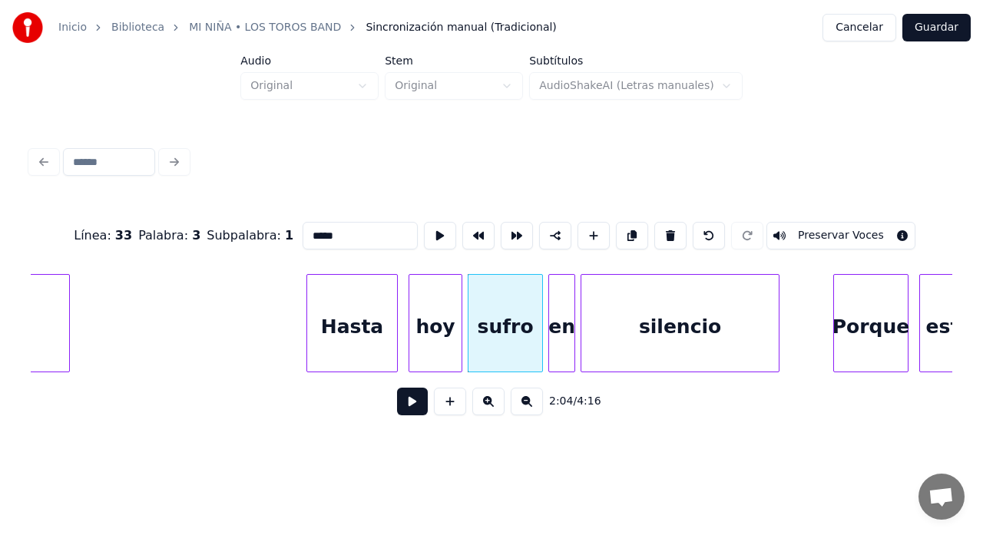
click at [343, 236] on input "*****" at bounding box center [360, 236] width 115 height 28
type input "*****"
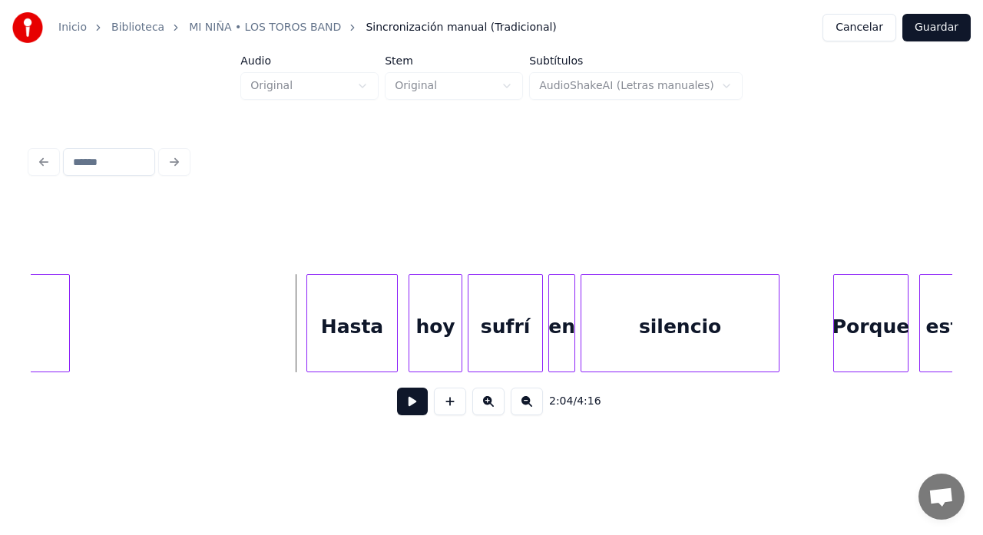
click at [415, 406] on button at bounding box center [412, 402] width 31 height 28
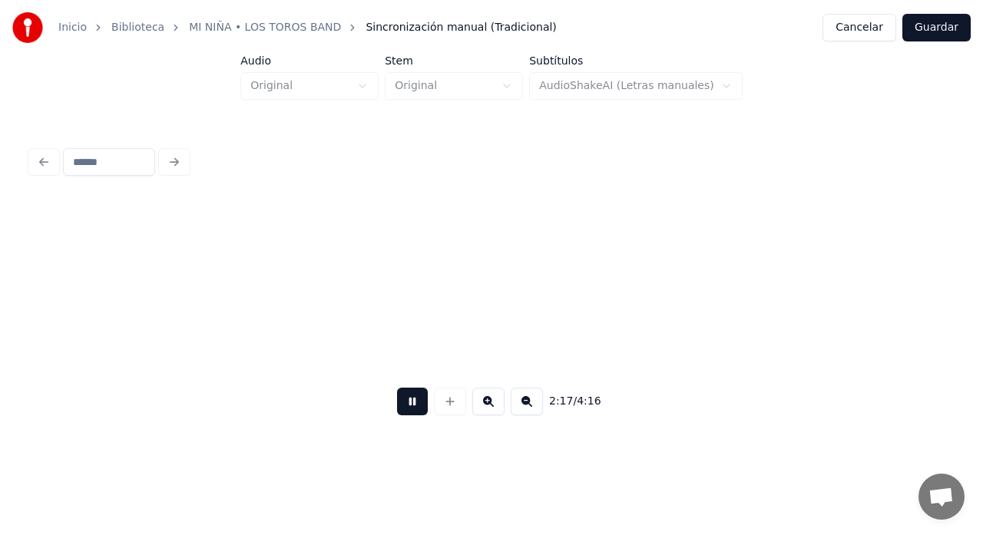
scroll to position [0, 36836]
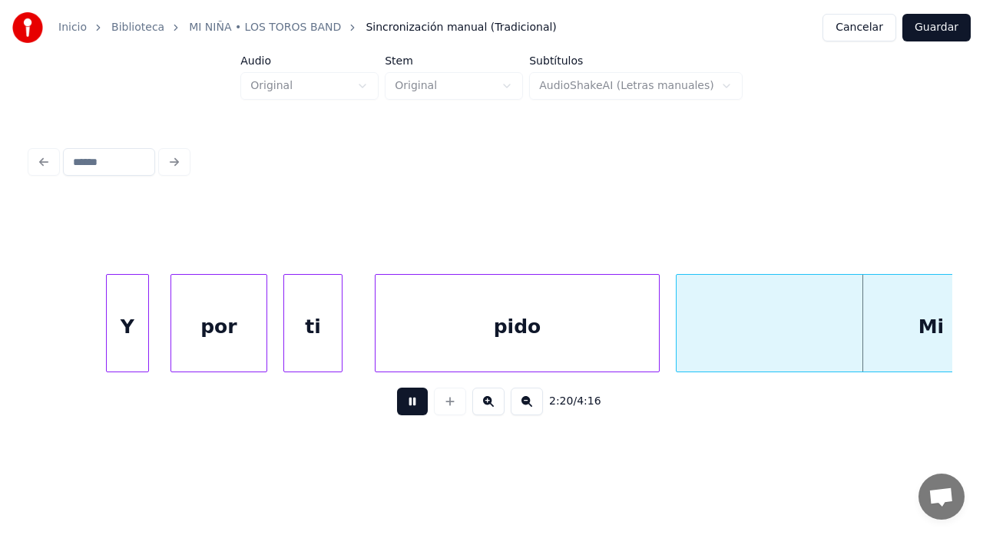
click at [403, 402] on button at bounding box center [412, 402] width 31 height 28
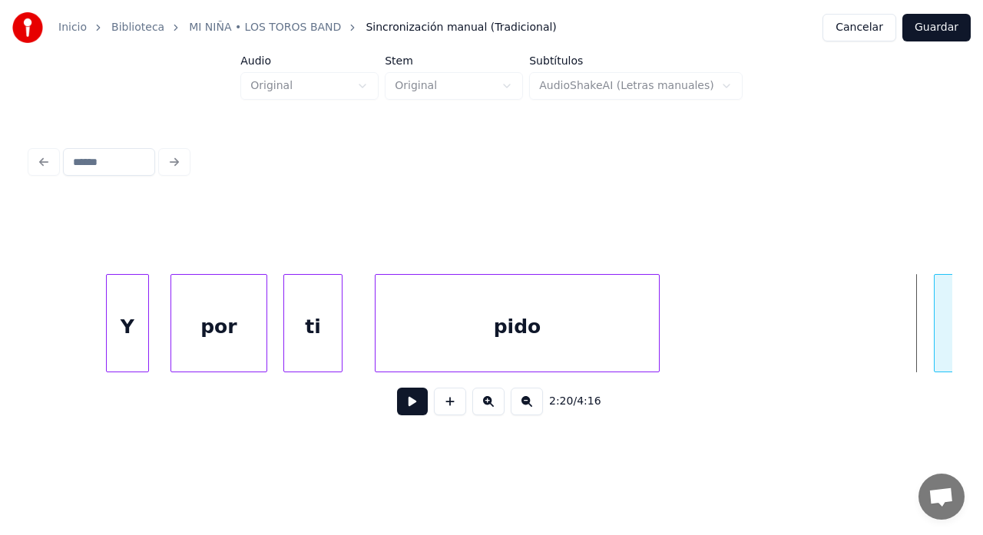
click at [935, 339] on div at bounding box center [937, 323] width 5 height 97
click at [317, 343] on div "ti" at bounding box center [313, 327] width 58 height 104
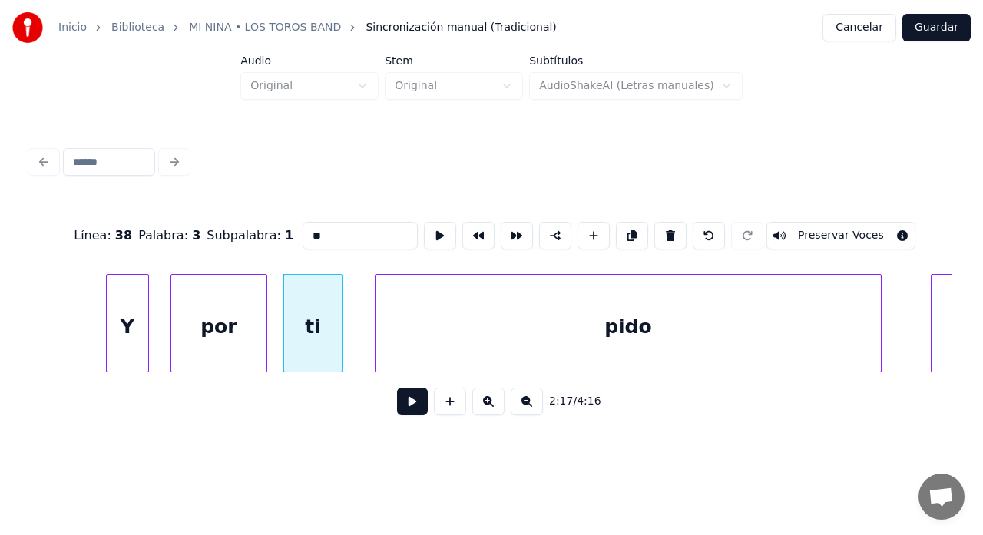
click at [879, 338] on div at bounding box center [878, 323] width 5 height 97
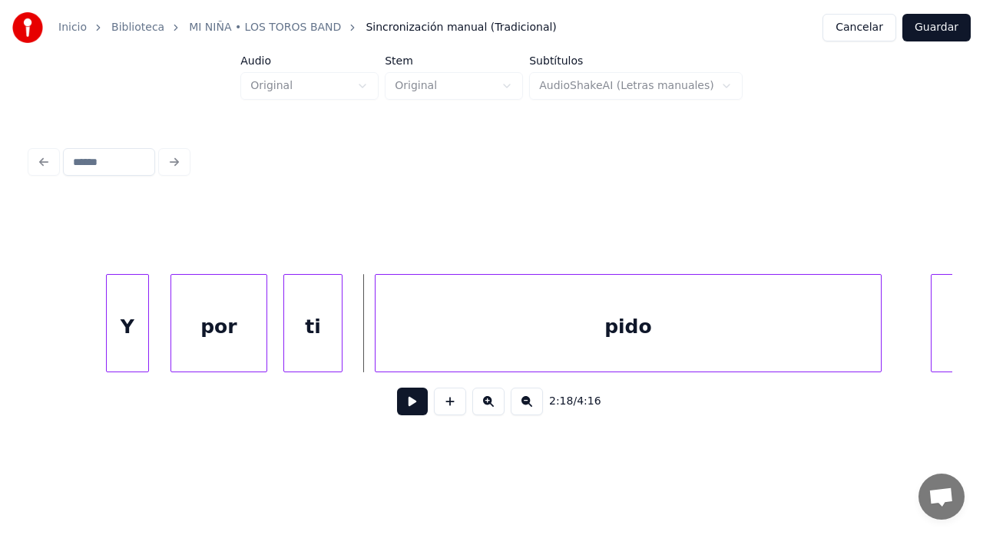
click at [412, 409] on button at bounding box center [412, 402] width 31 height 28
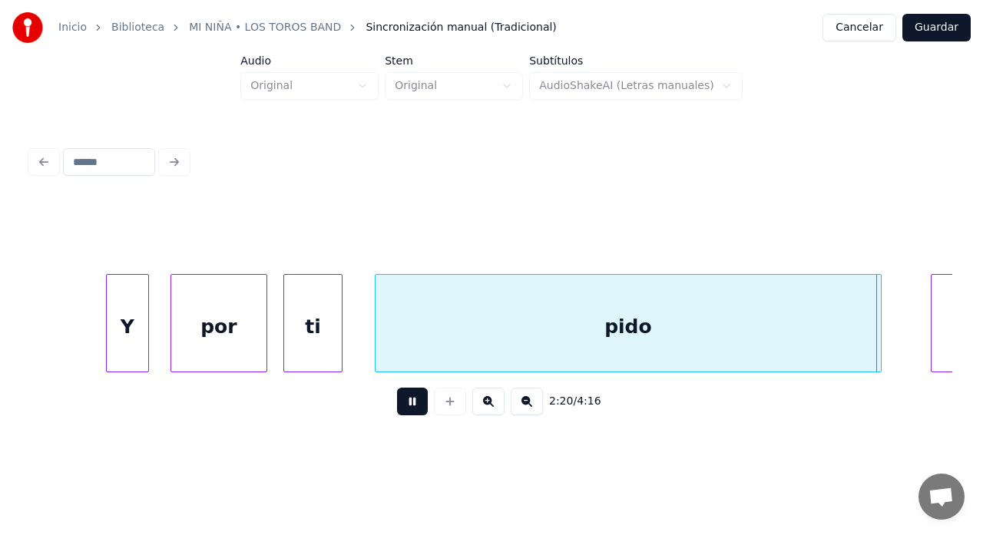
click at [417, 402] on button at bounding box center [412, 402] width 31 height 28
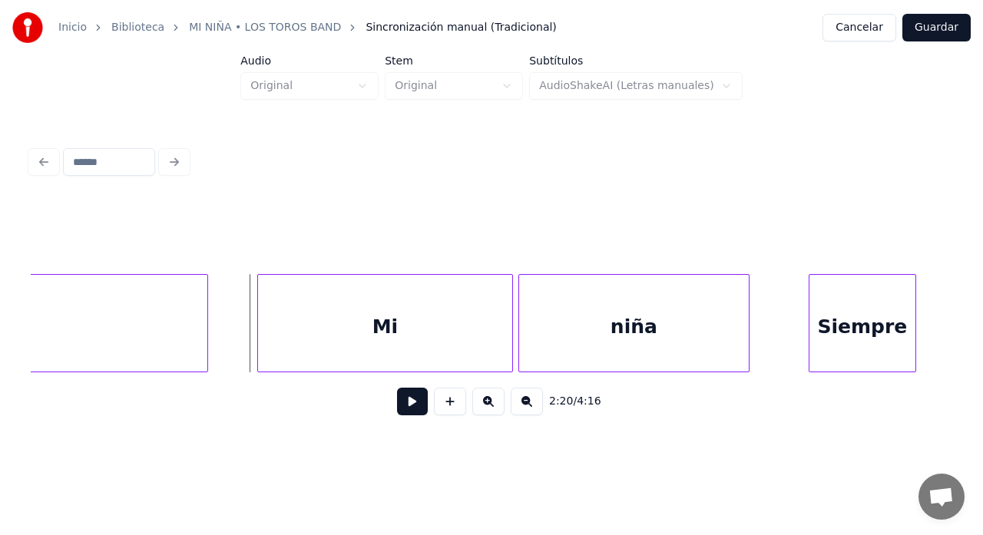
scroll to position [0, 37512]
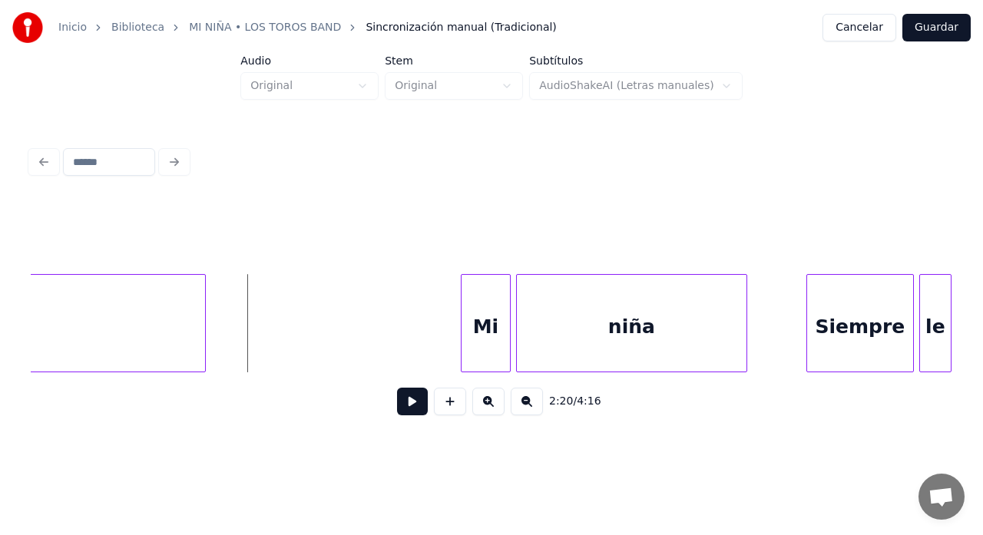
click at [462, 351] on div at bounding box center [464, 323] width 5 height 97
click at [415, 406] on button at bounding box center [412, 402] width 31 height 28
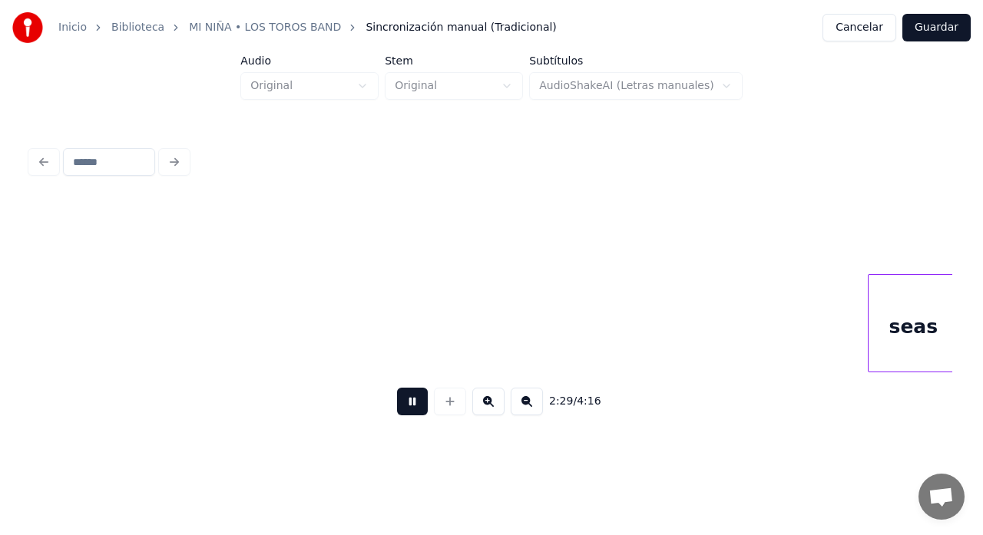
scroll to position [0, 40281]
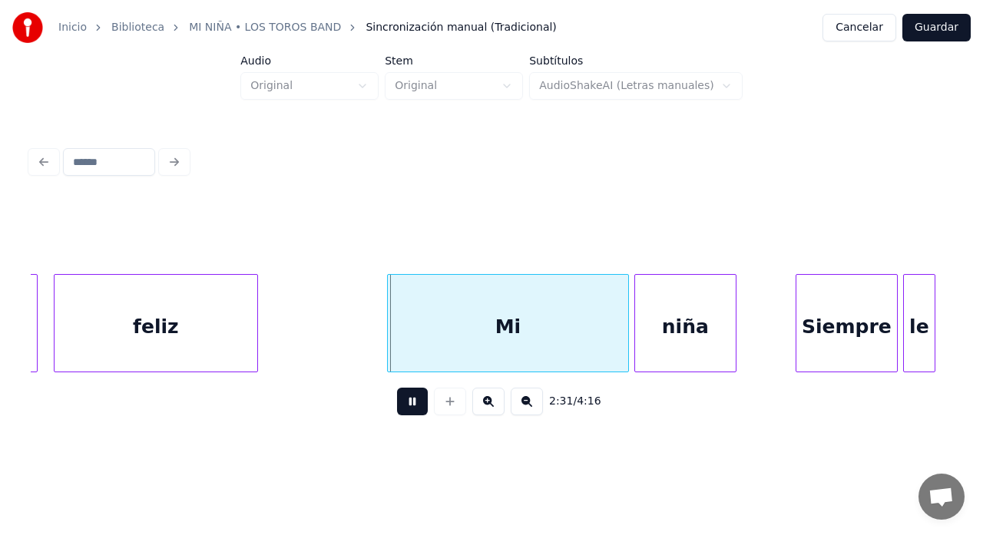
drag, startPoint x: 419, startPoint y: 405, endPoint x: 402, endPoint y: 415, distance: 20.0
click at [421, 408] on button at bounding box center [412, 402] width 31 height 28
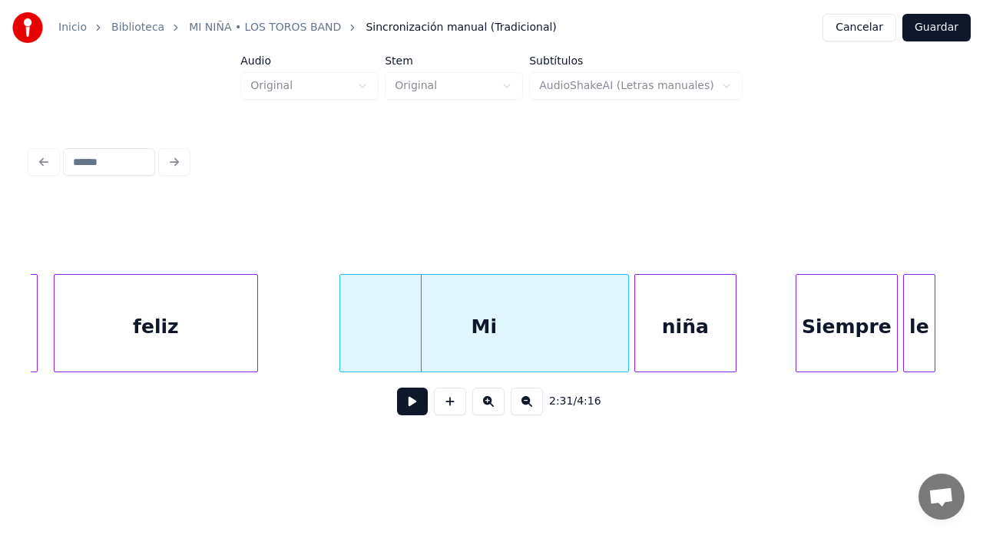
click at [341, 357] on div at bounding box center [342, 323] width 5 height 97
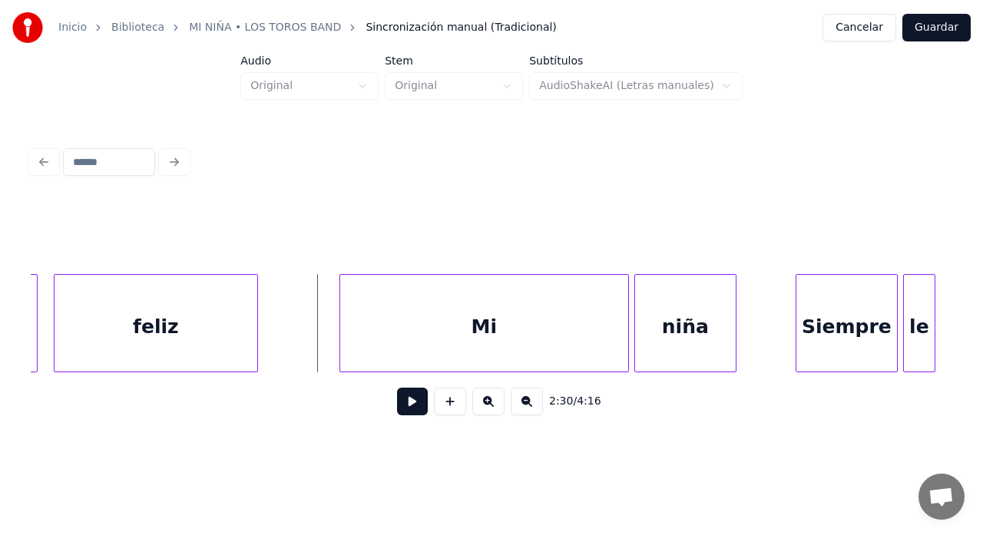
click at [408, 408] on button at bounding box center [412, 402] width 31 height 28
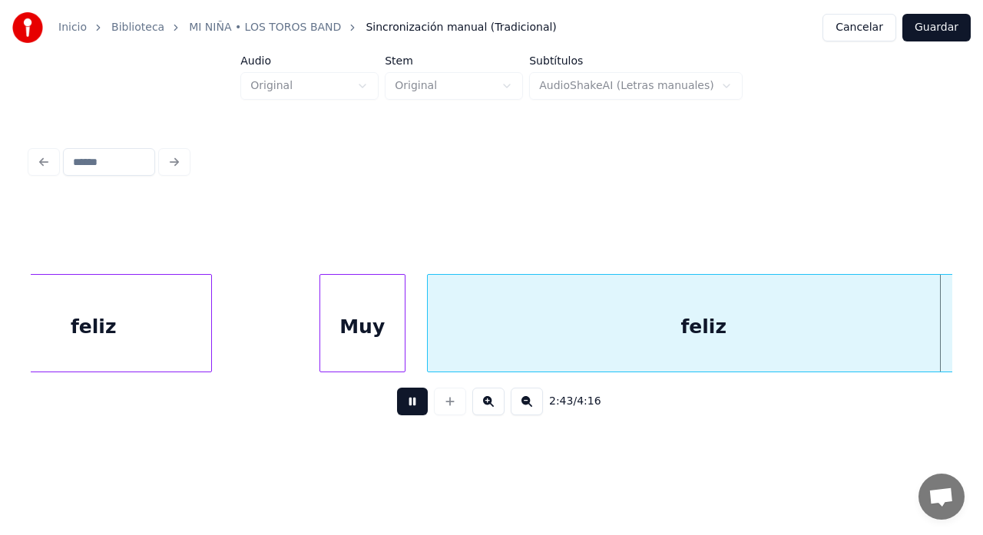
scroll to position [0, 43974]
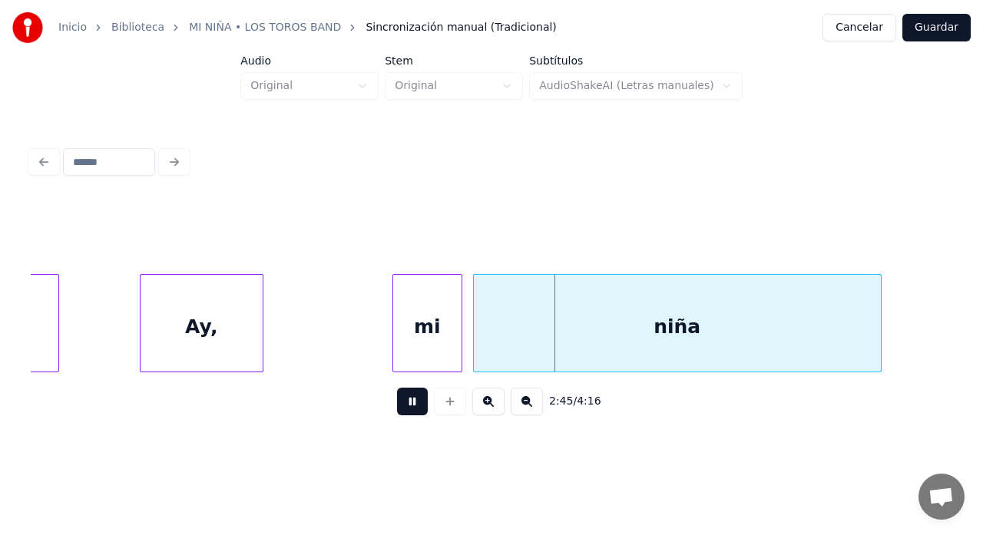
click at [402, 403] on button at bounding box center [412, 402] width 31 height 28
click at [346, 359] on div at bounding box center [345, 323] width 5 height 97
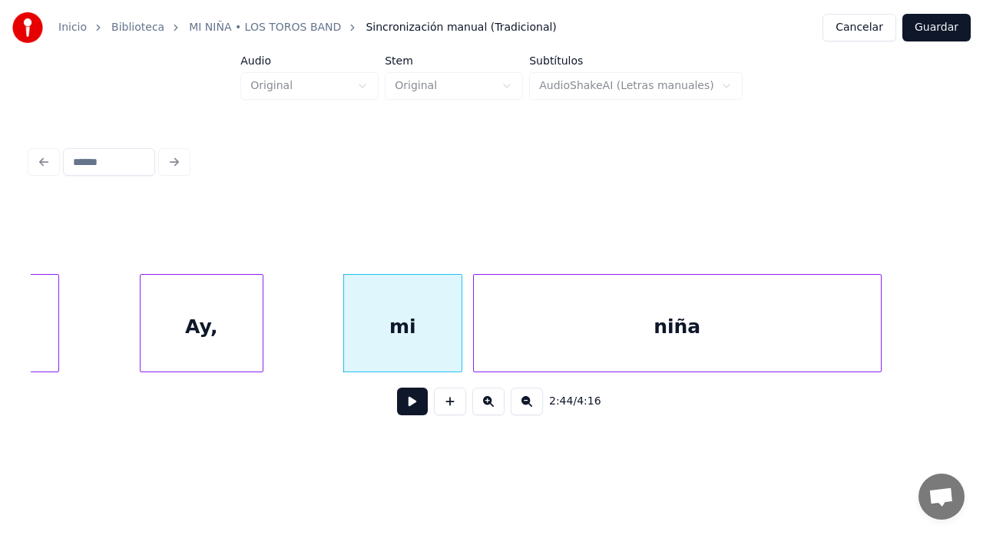
click at [227, 342] on div "Ay," at bounding box center [202, 327] width 122 height 104
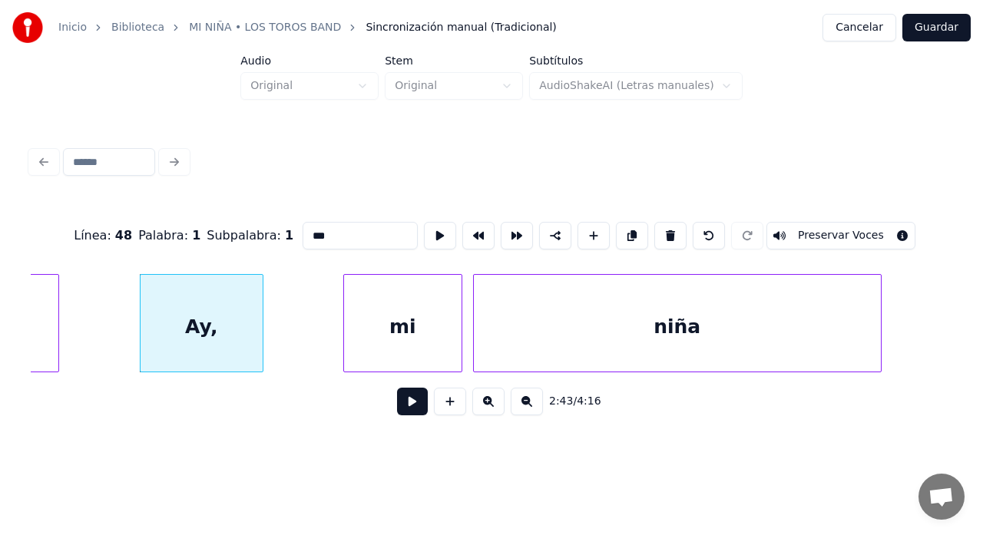
click at [407, 406] on button at bounding box center [412, 402] width 31 height 28
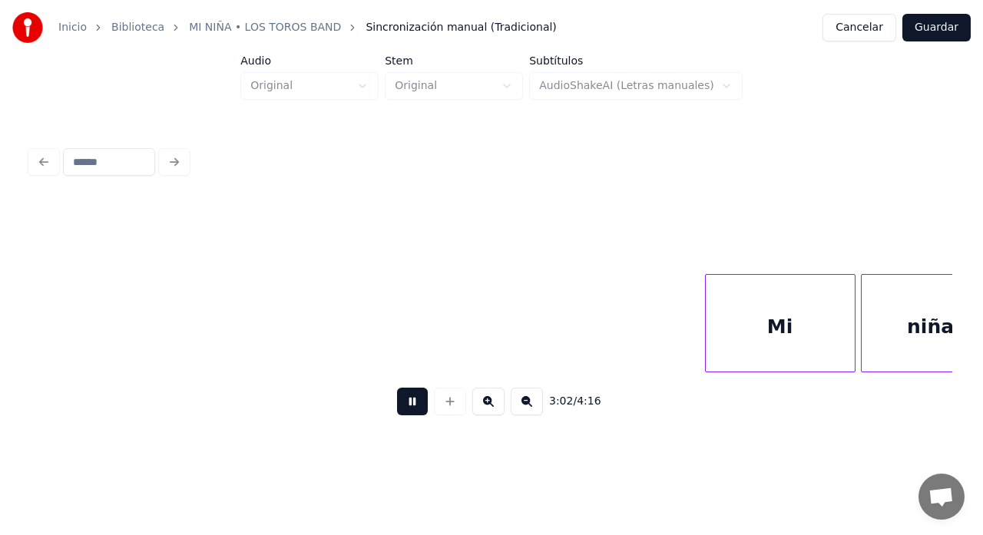
scroll to position [0, 49105]
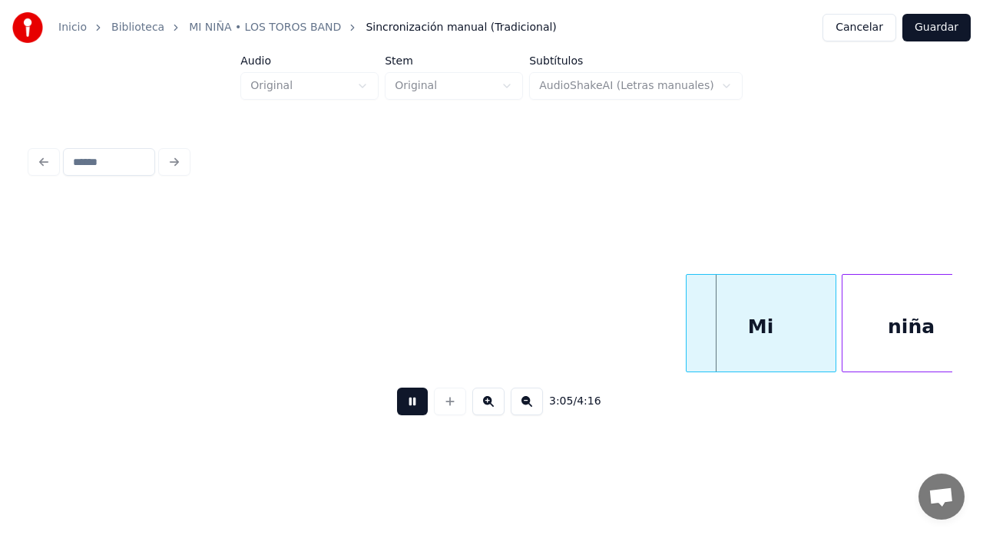
click at [419, 405] on button at bounding box center [412, 402] width 31 height 28
click at [672, 355] on div at bounding box center [673, 323] width 5 height 97
click at [410, 408] on button at bounding box center [412, 402] width 31 height 28
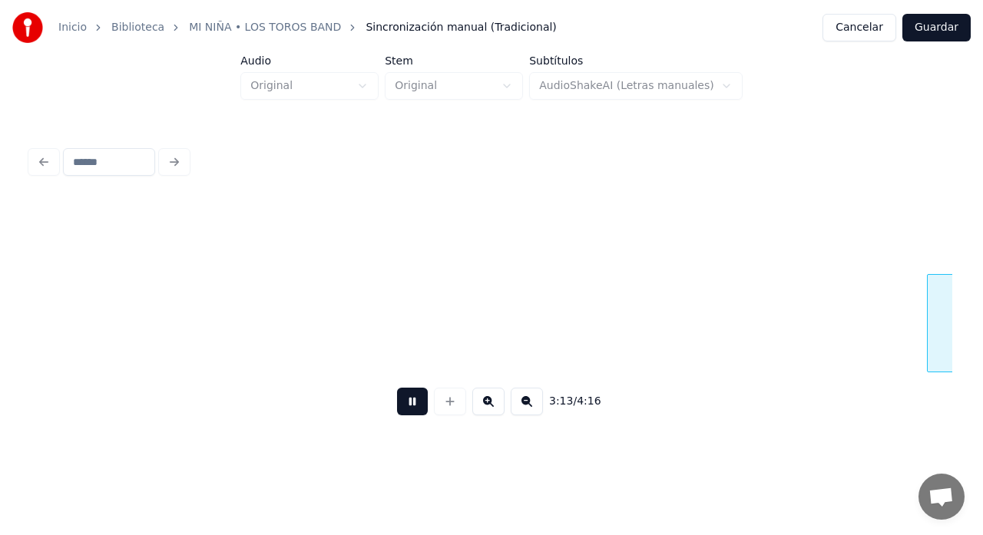
scroll to position [0, 51875]
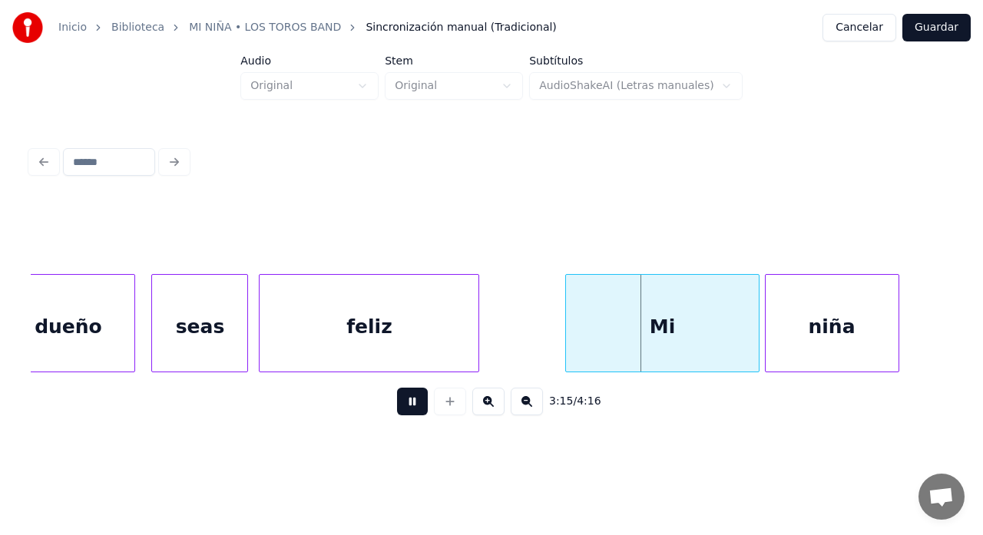
click at [420, 400] on button at bounding box center [412, 402] width 31 height 28
click at [389, 331] on div "feliz" at bounding box center [369, 327] width 219 height 104
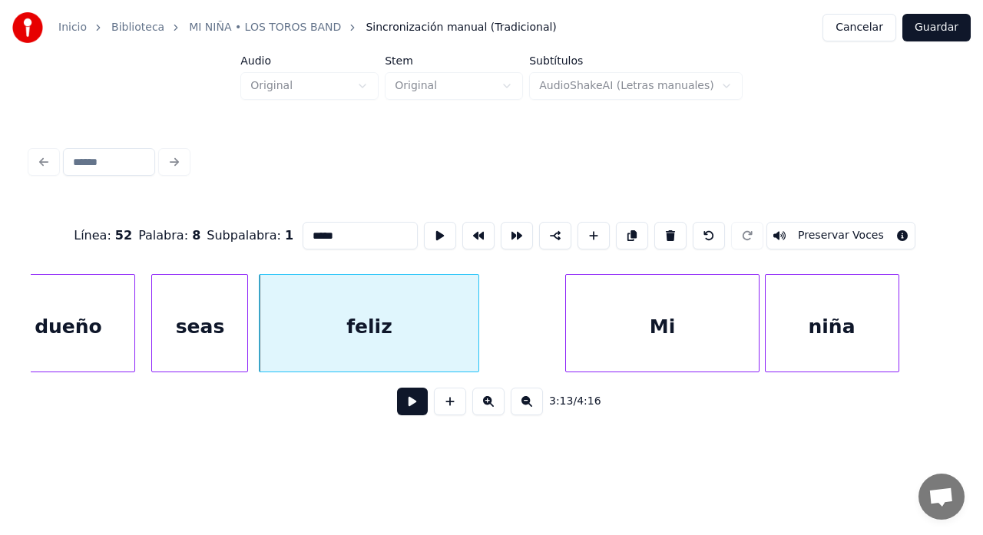
click at [406, 402] on button at bounding box center [412, 402] width 31 height 28
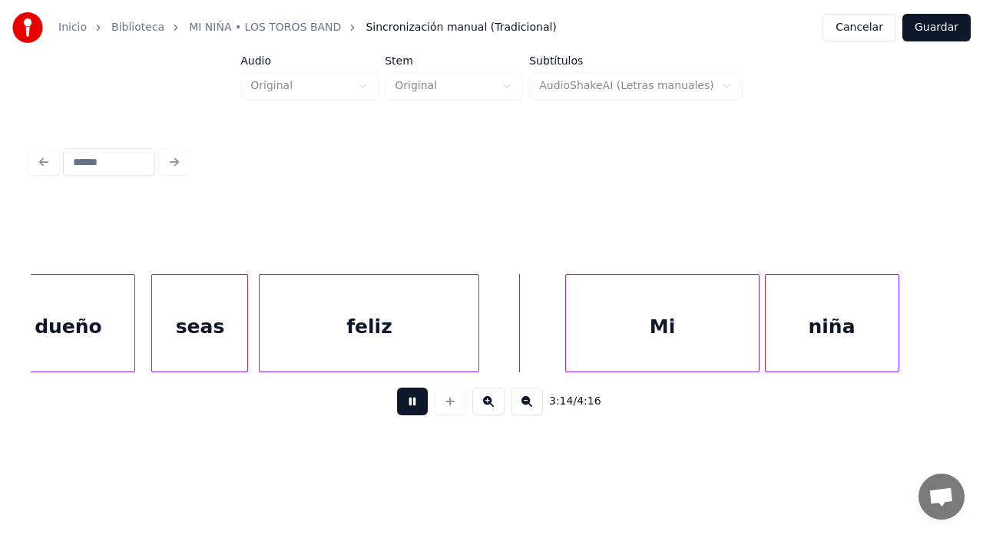
click at [414, 406] on button at bounding box center [412, 402] width 31 height 28
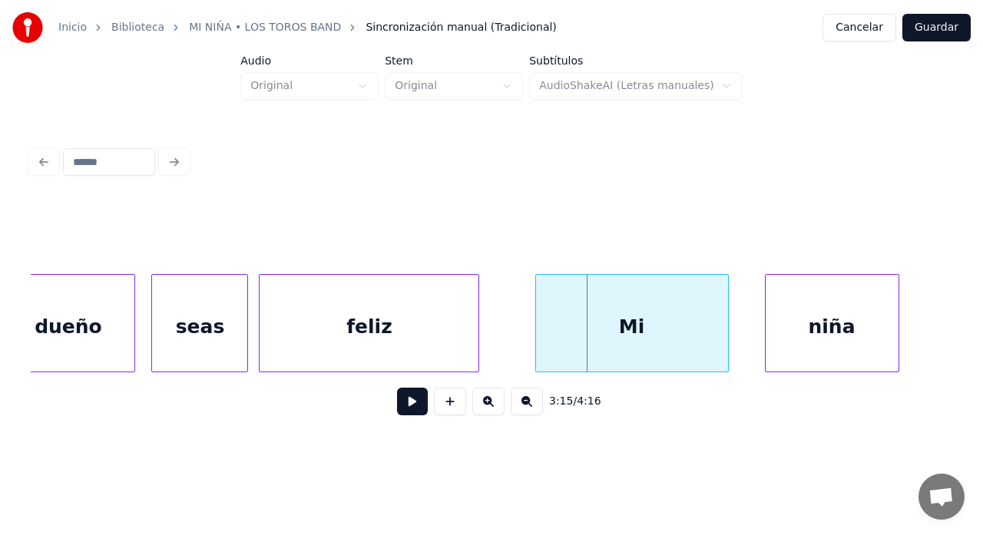
click at [535, 337] on div "Mi" at bounding box center [632, 323] width 194 height 98
click at [466, 349] on div "feliz" at bounding box center [369, 327] width 219 height 104
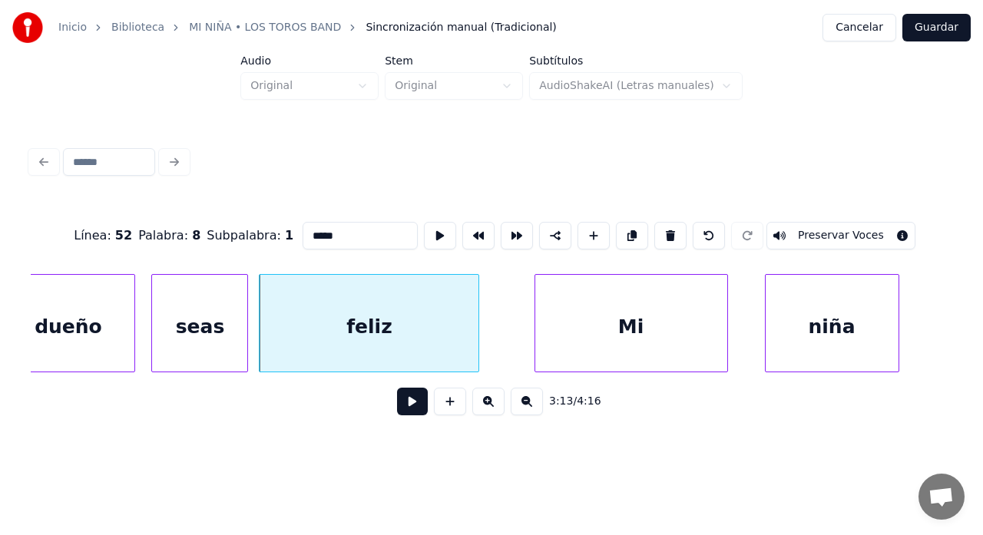
click at [409, 412] on button at bounding box center [412, 402] width 31 height 28
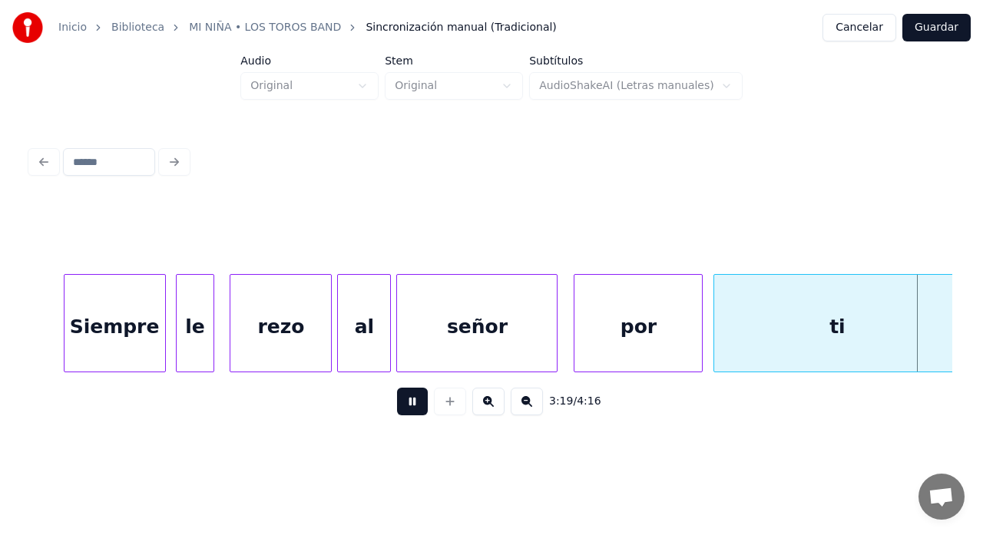
scroll to position [0, 53721]
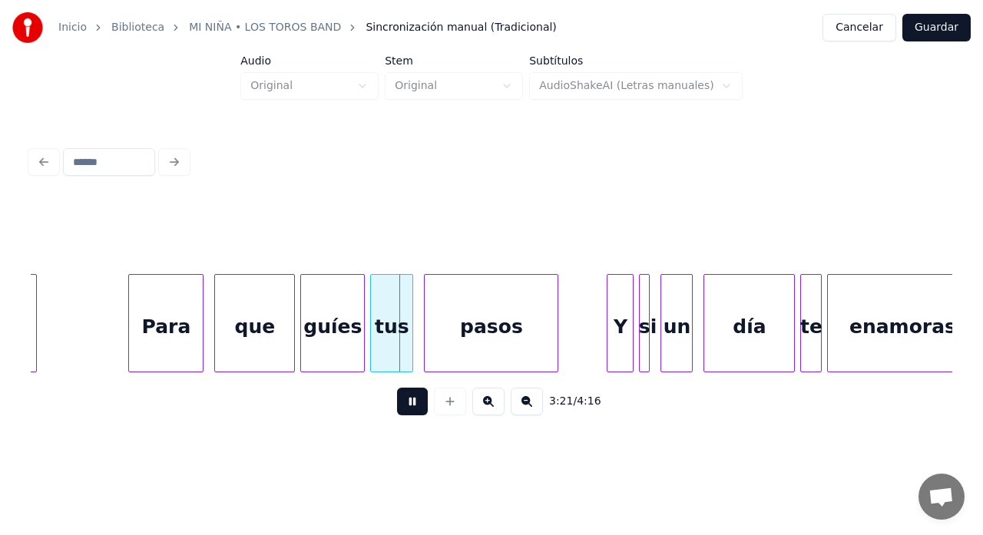
click at [411, 406] on button at bounding box center [412, 402] width 31 height 28
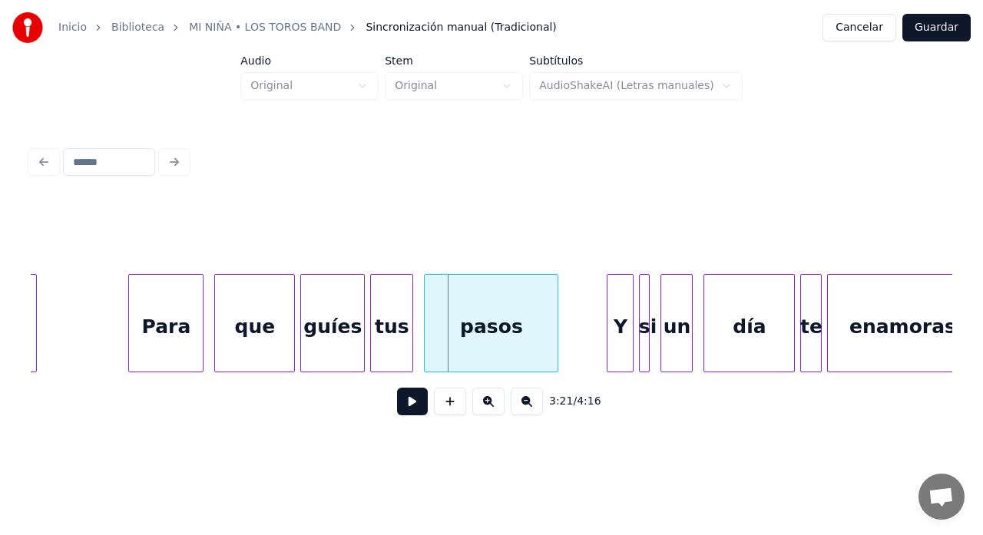
click at [339, 333] on div "guíes" at bounding box center [332, 327] width 63 height 104
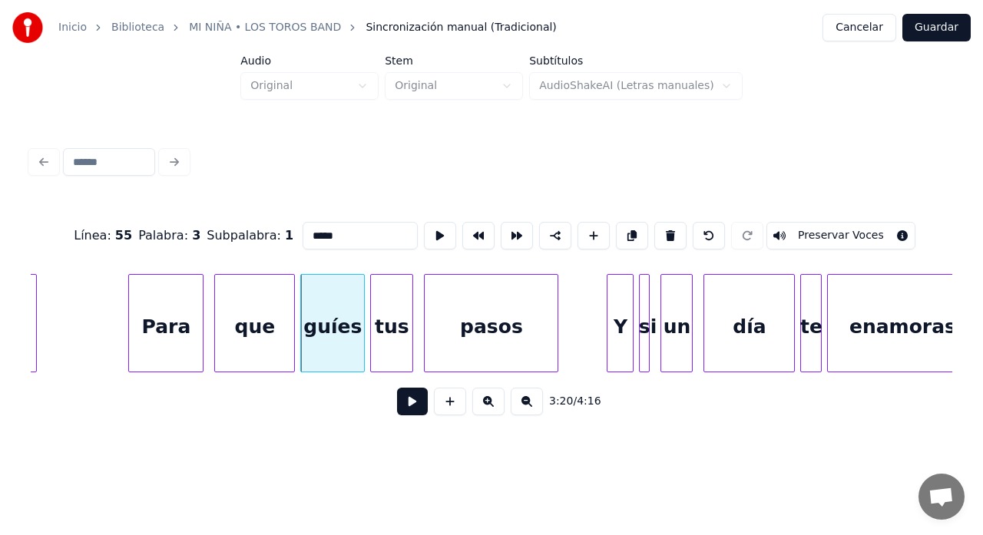
click at [335, 233] on input "*****" at bounding box center [360, 236] width 115 height 28
type input "****"
click at [409, 406] on button at bounding box center [412, 402] width 31 height 28
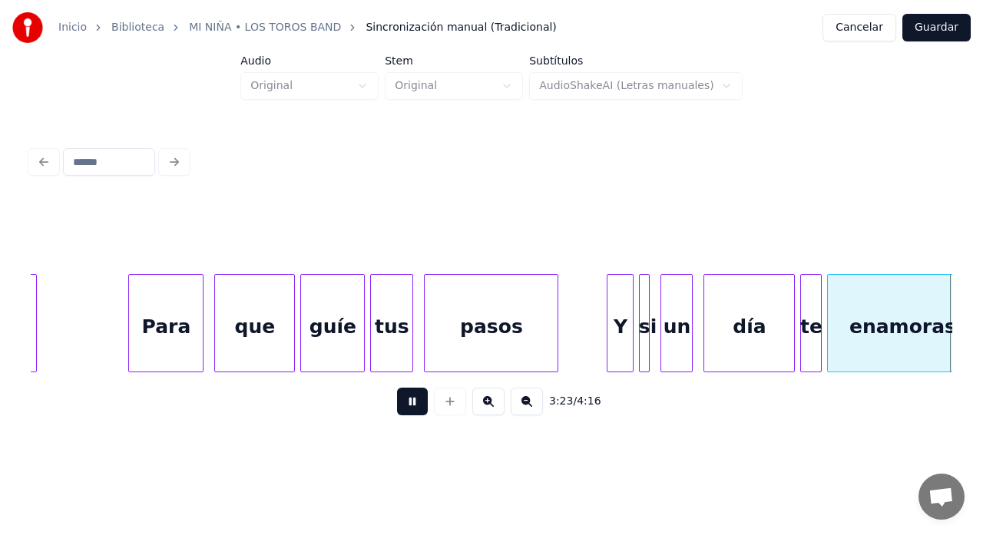
scroll to position [0, 54645]
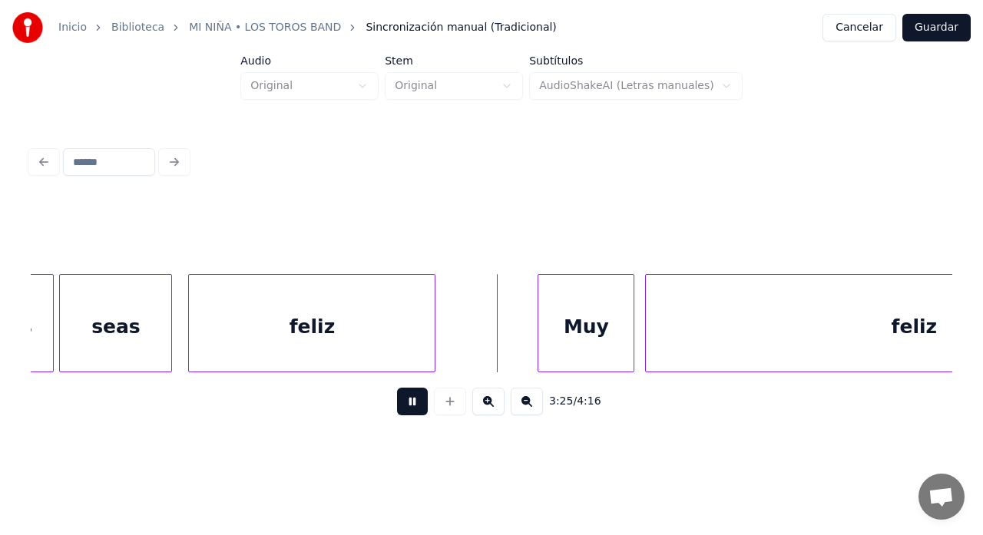
click at [408, 406] on button at bounding box center [412, 402] width 31 height 28
click at [487, 323] on div at bounding box center [488, 323] width 5 height 97
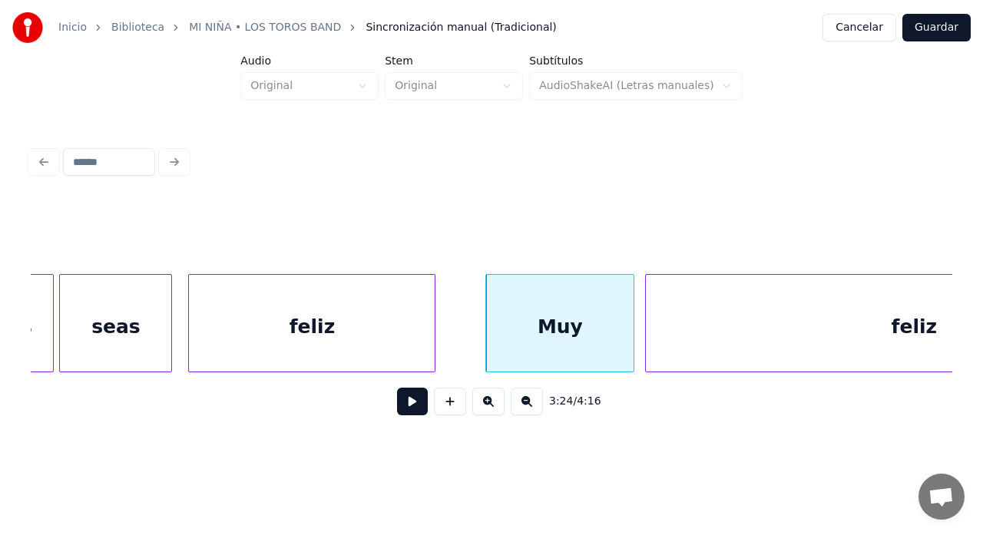
click at [409, 410] on button at bounding box center [412, 402] width 31 height 28
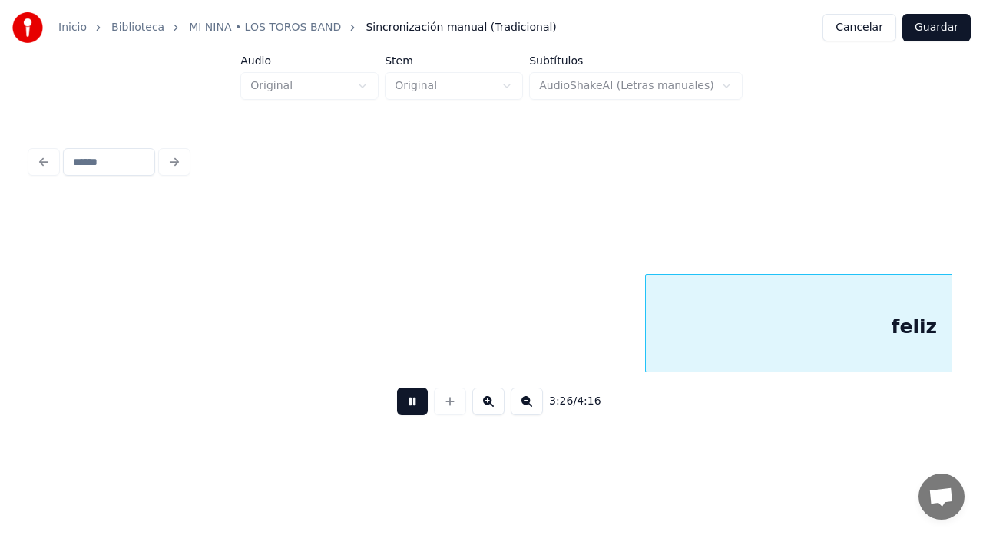
scroll to position [0, 55569]
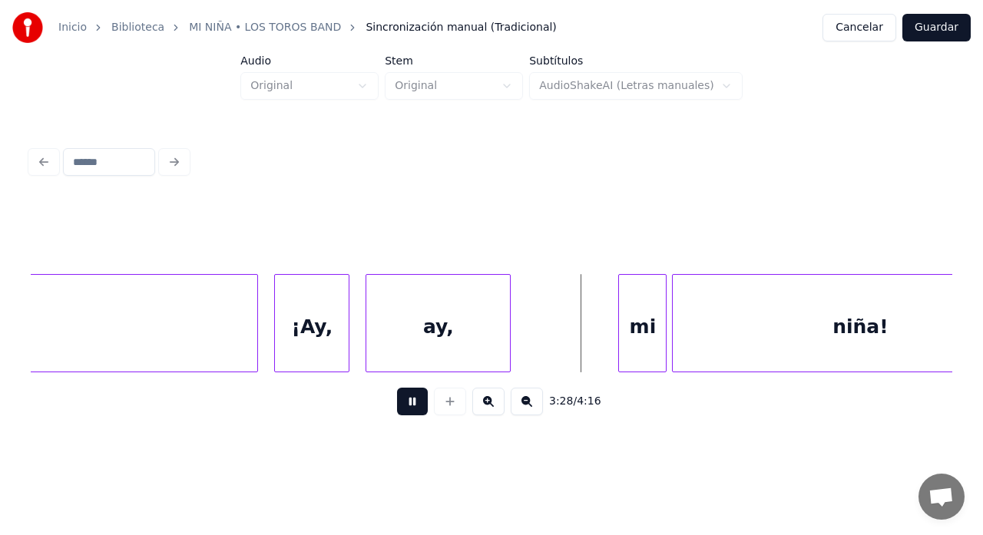
click at [412, 403] on button at bounding box center [412, 402] width 31 height 28
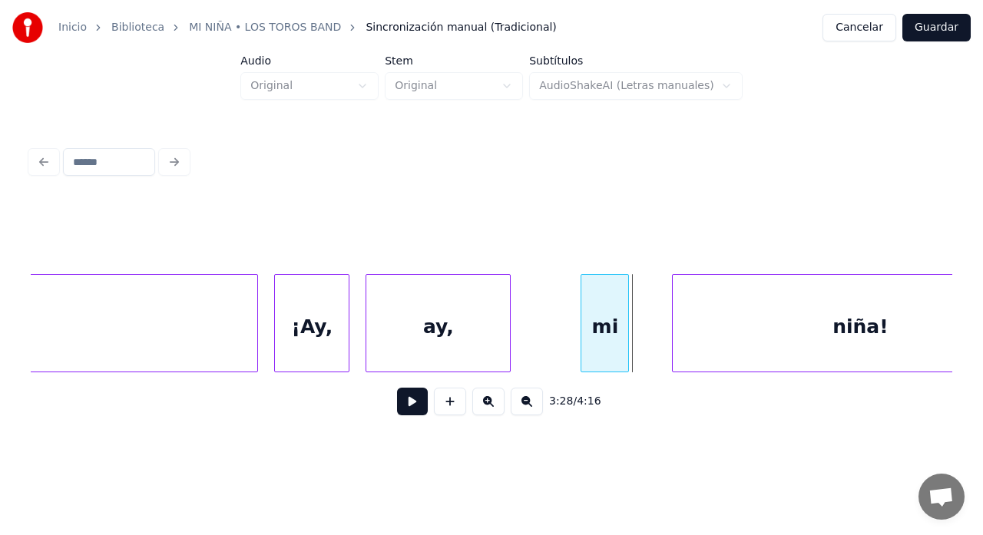
click at [601, 337] on div "mi" at bounding box center [604, 327] width 47 height 104
click at [658, 341] on div at bounding box center [658, 323] width 5 height 97
click at [419, 402] on button at bounding box center [412, 402] width 31 height 28
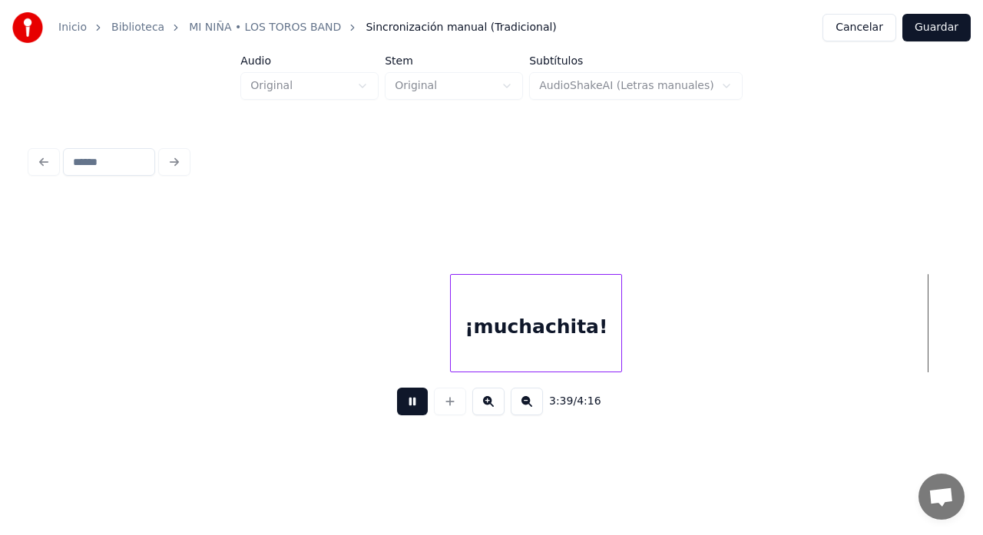
scroll to position [0, 59084]
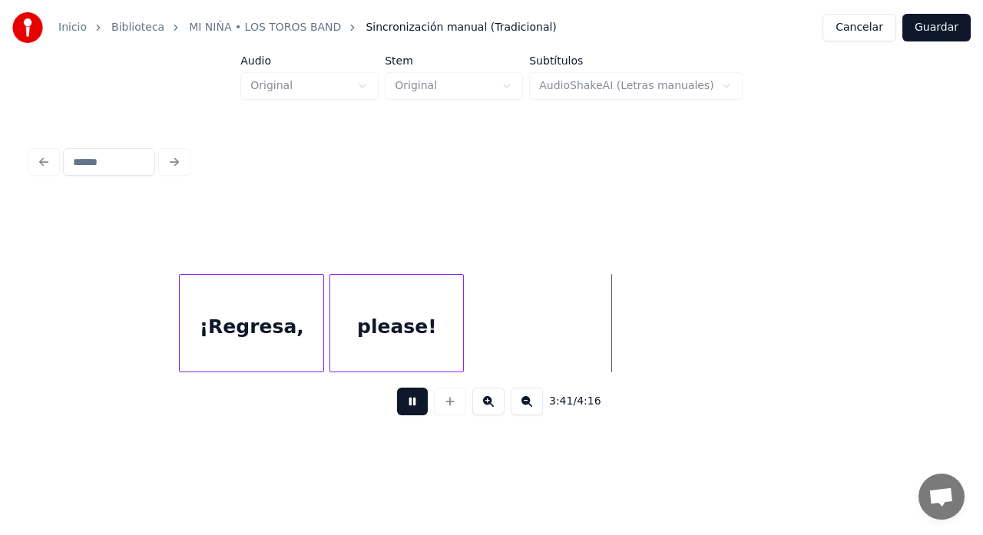
click at [416, 410] on button at bounding box center [412, 402] width 31 height 28
click at [167, 359] on div at bounding box center [166, 323] width 5 height 97
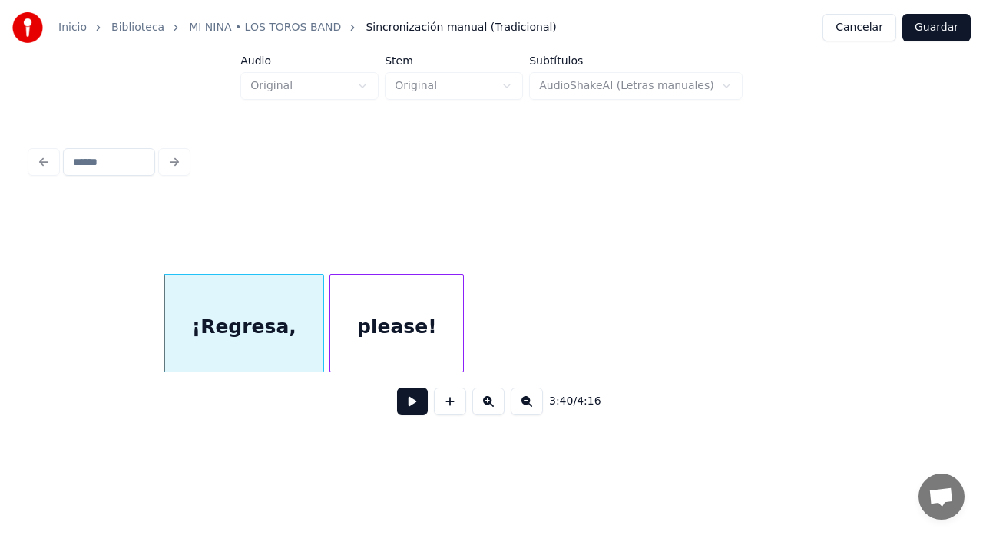
click at [412, 407] on button at bounding box center [412, 402] width 31 height 28
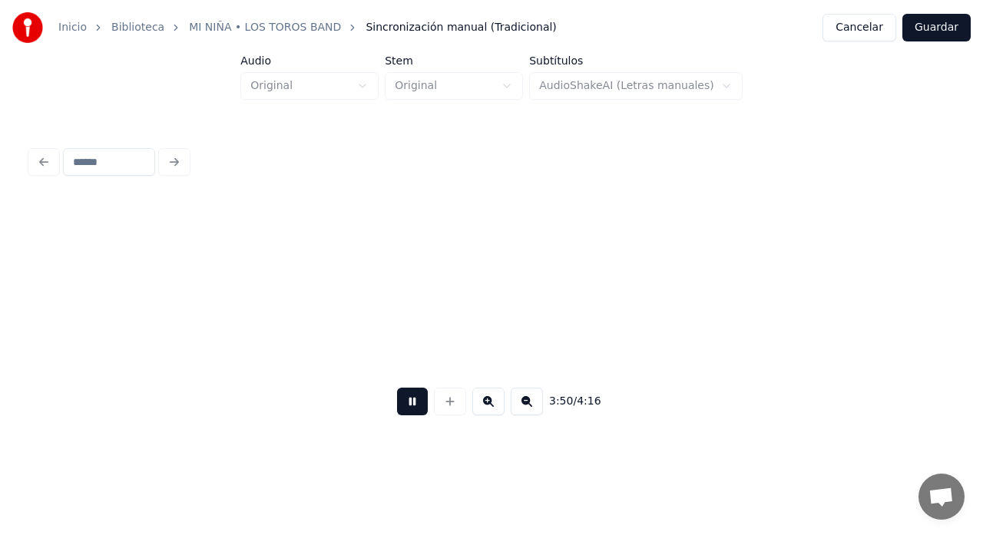
scroll to position [0, 62011]
drag, startPoint x: 414, startPoint y: 412, endPoint x: 488, endPoint y: 412, distance: 74.5
click at [415, 412] on button at bounding box center [412, 402] width 31 height 28
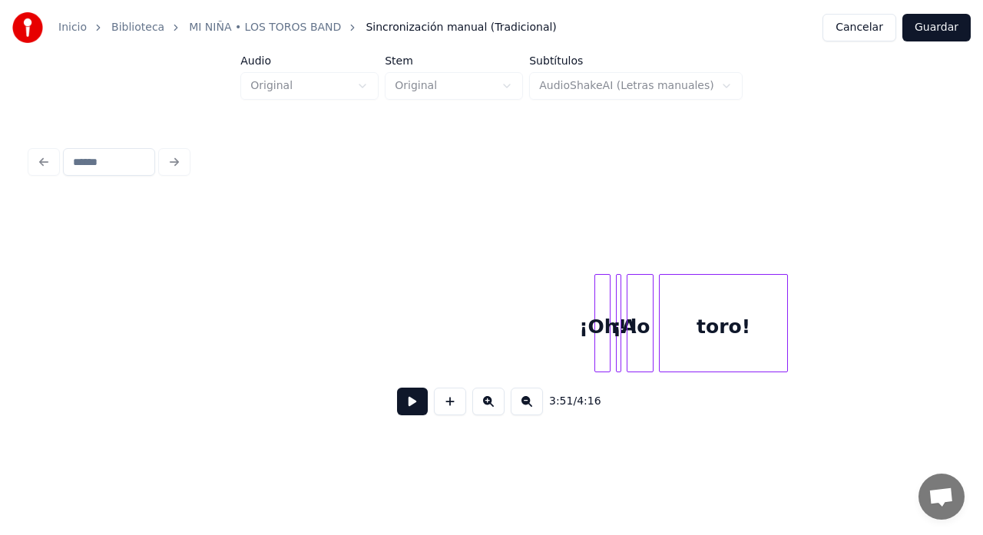
scroll to position [0, 64447]
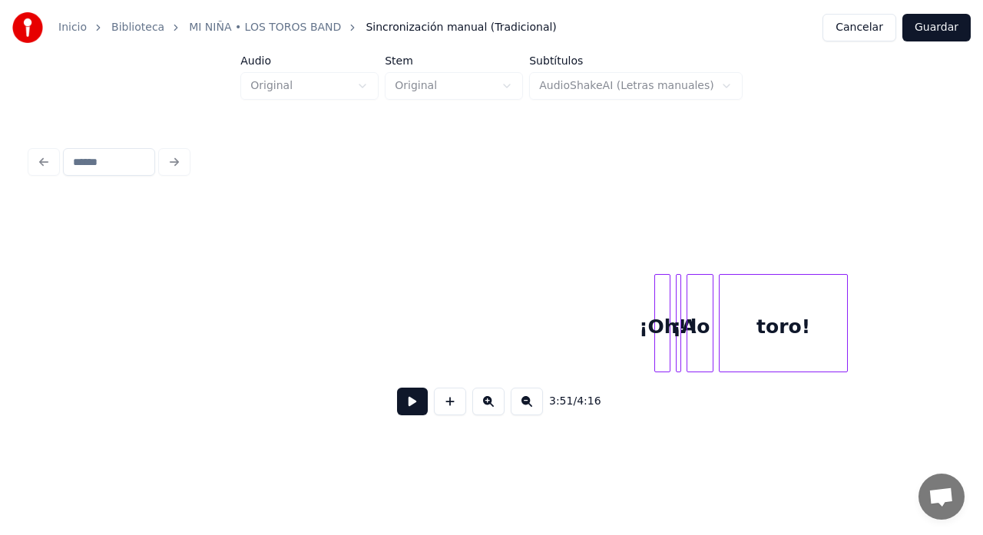
click at [664, 359] on div "¡Oh!" at bounding box center [662, 327] width 15 height 104
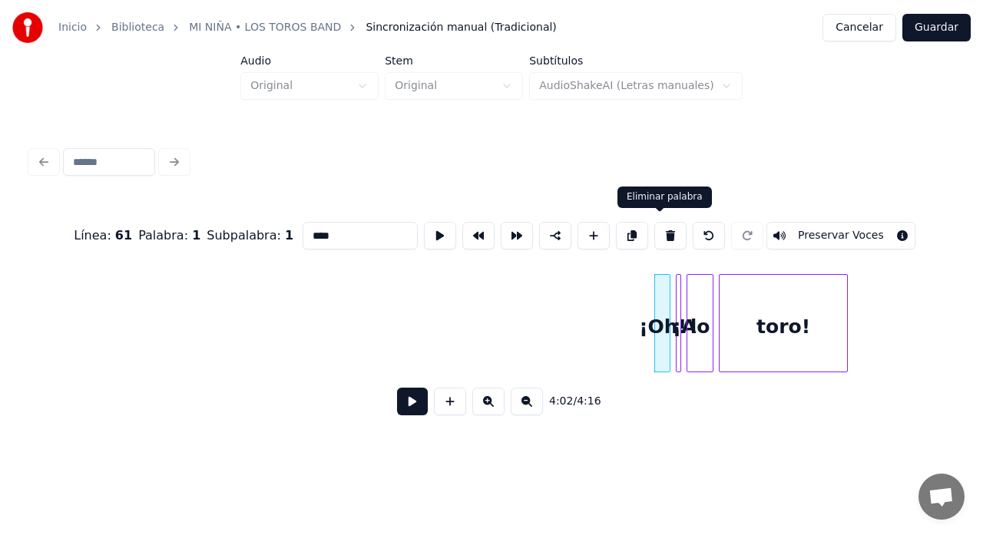
click at [663, 237] on button at bounding box center [670, 236] width 32 height 28
type input "**"
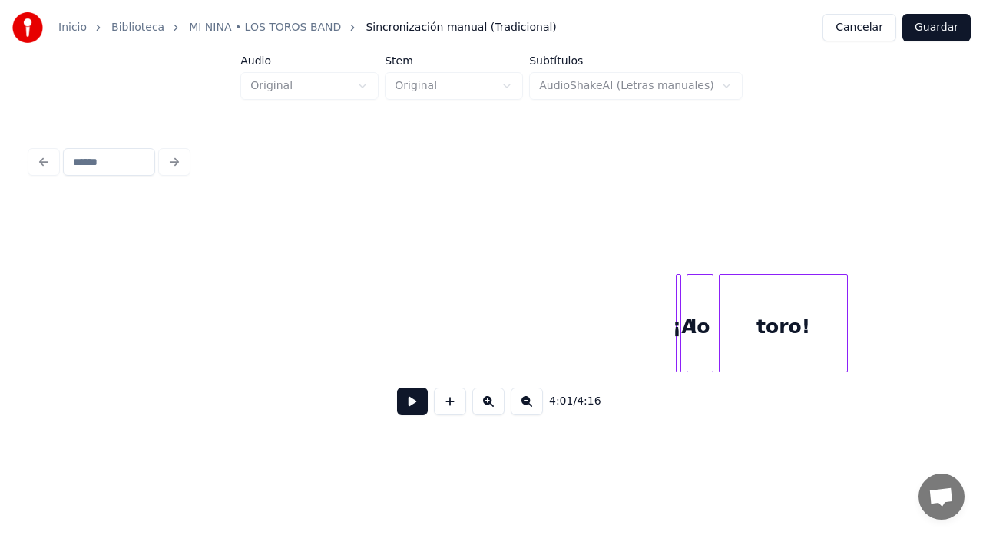
click at [412, 413] on button at bounding box center [412, 402] width 31 height 28
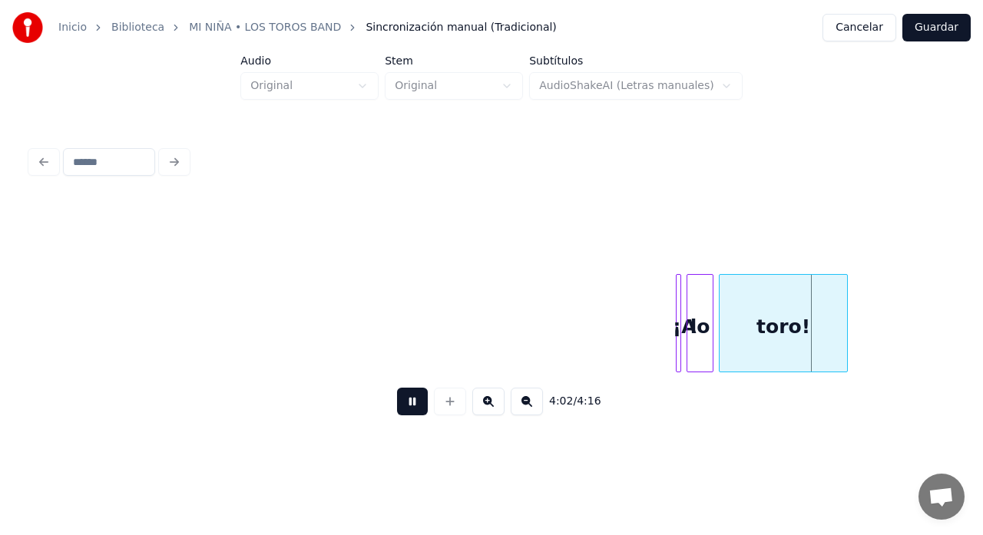
click at [412, 411] on button at bounding box center [412, 402] width 31 height 28
click at [492, 414] on button at bounding box center [488, 402] width 32 height 28
click at [488, 414] on button at bounding box center [488, 402] width 32 height 28
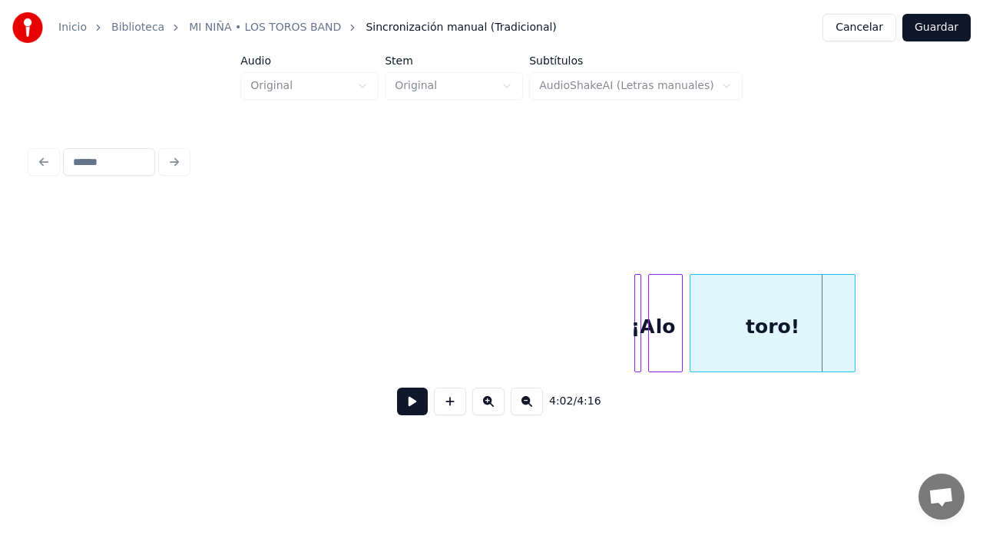
click at [485, 415] on button at bounding box center [488, 402] width 32 height 28
click at [478, 415] on button at bounding box center [488, 402] width 32 height 28
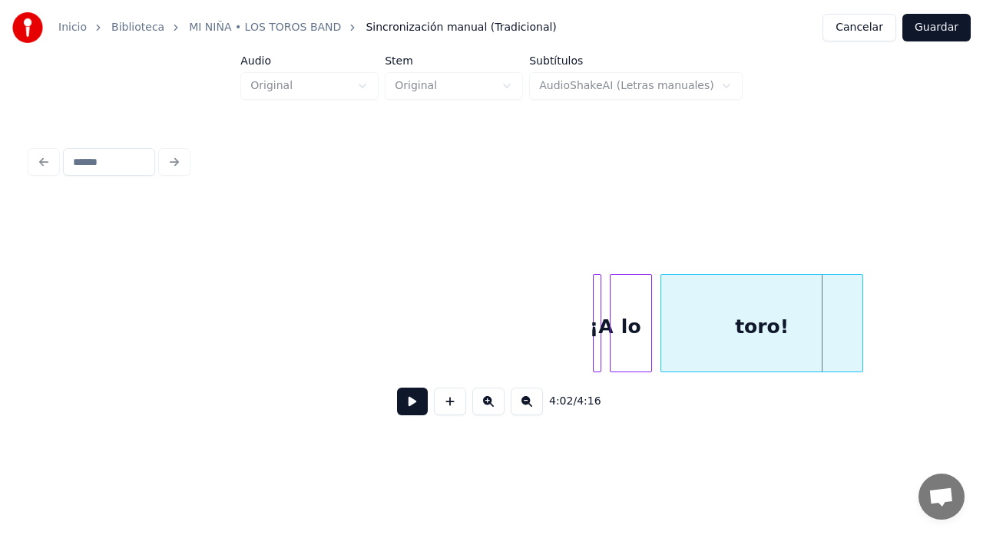
drag, startPoint x: 588, startPoint y: 333, endPoint x: 578, endPoint y: 333, distance: 9.2
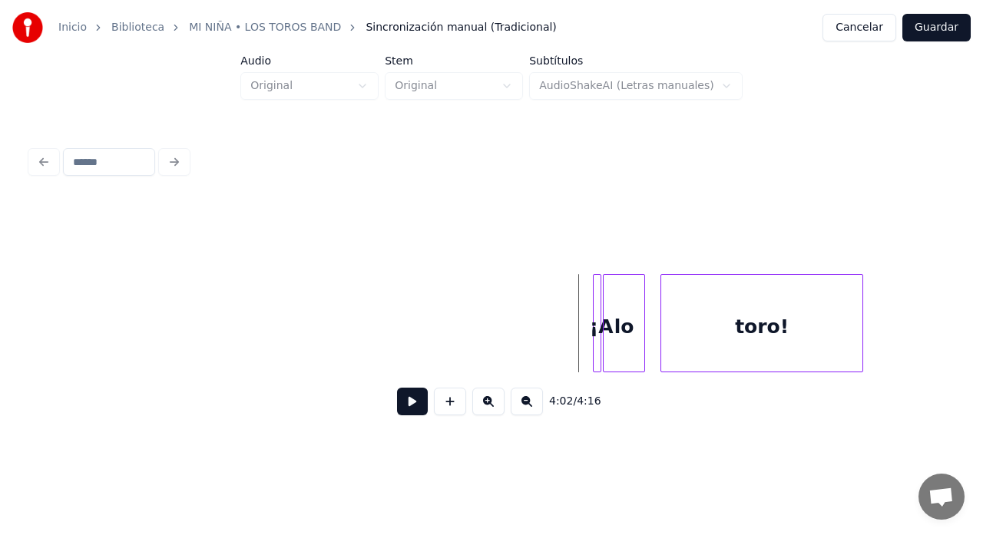
click at [627, 326] on div "lo" at bounding box center [624, 327] width 41 height 104
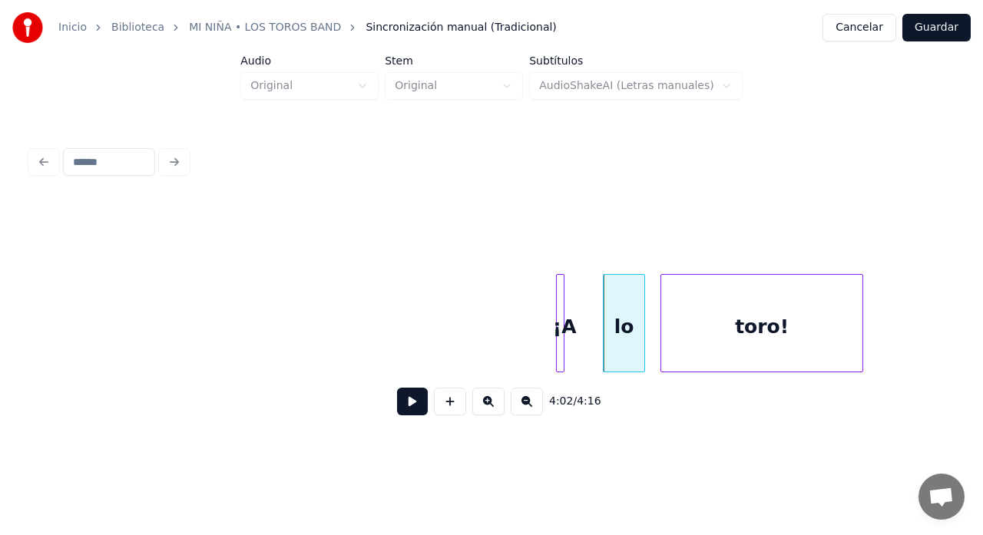
click at [564, 314] on div "¡A" at bounding box center [564, 327] width 15 height 104
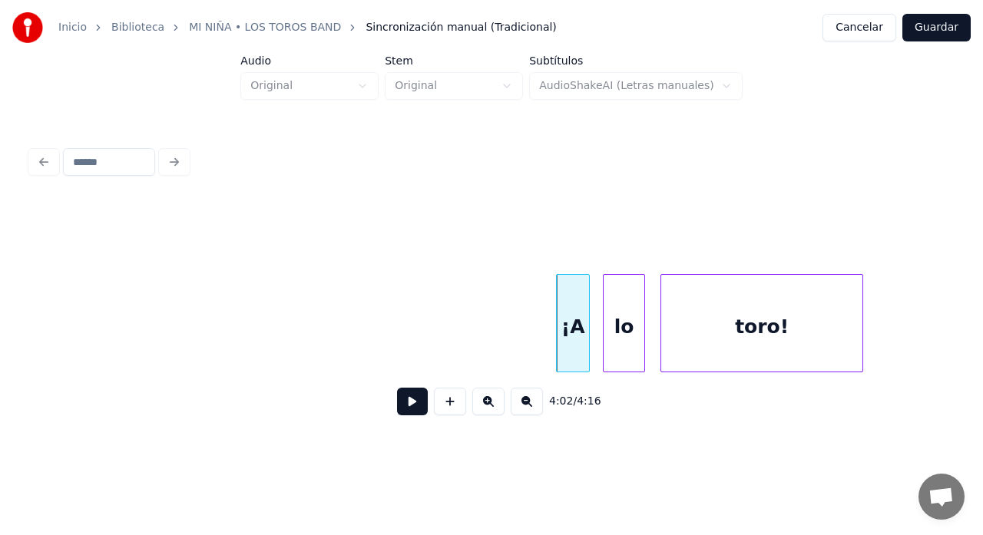
click at [588, 310] on div at bounding box center [586, 323] width 5 height 97
click at [604, 312] on div "lo" at bounding box center [614, 327] width 41 height 104
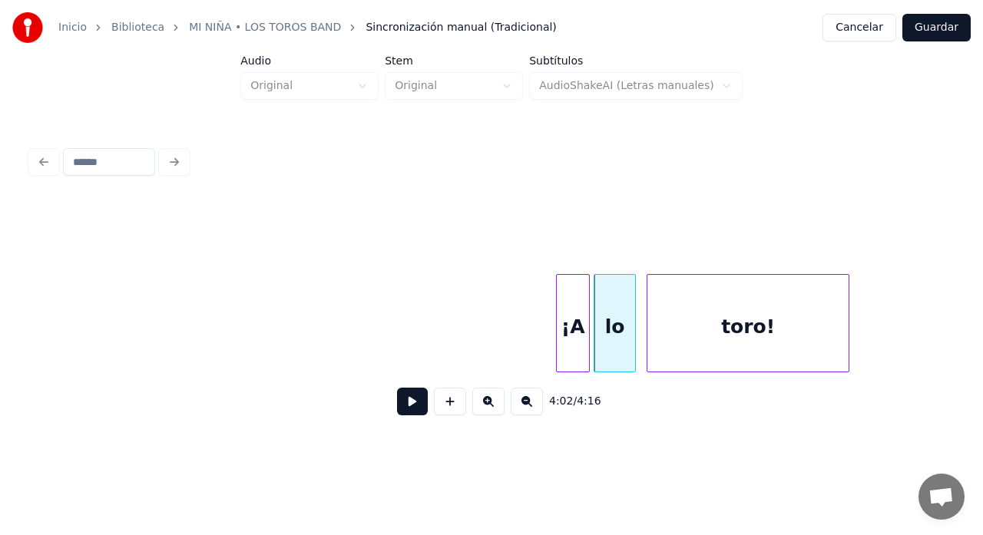
click at [661, 316] on div "toro!" at bounding box center [747, 327] width 201 height 104
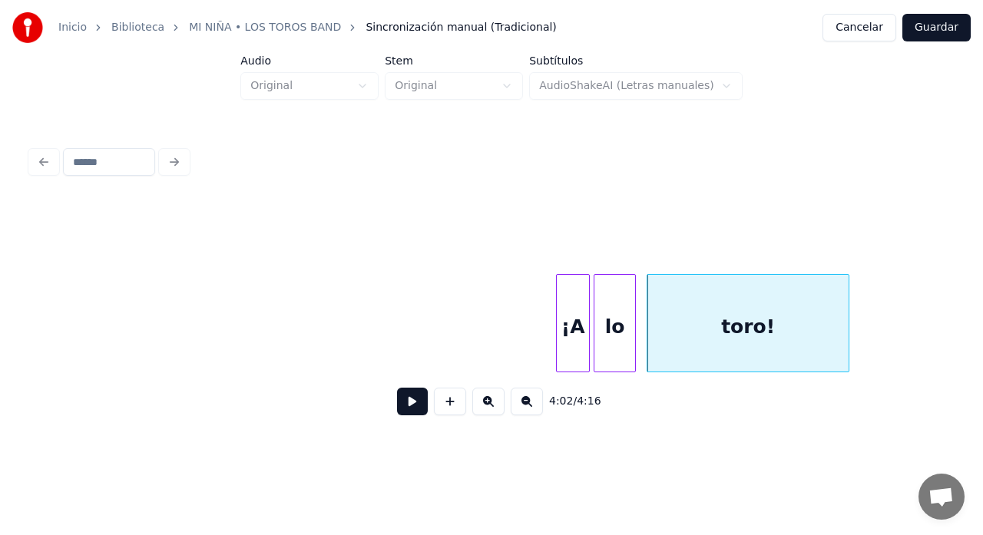
drag, startPoint x: 507, startPoint y: 337, endPoint x: 507, endPoint y: 351, distance: 13.8
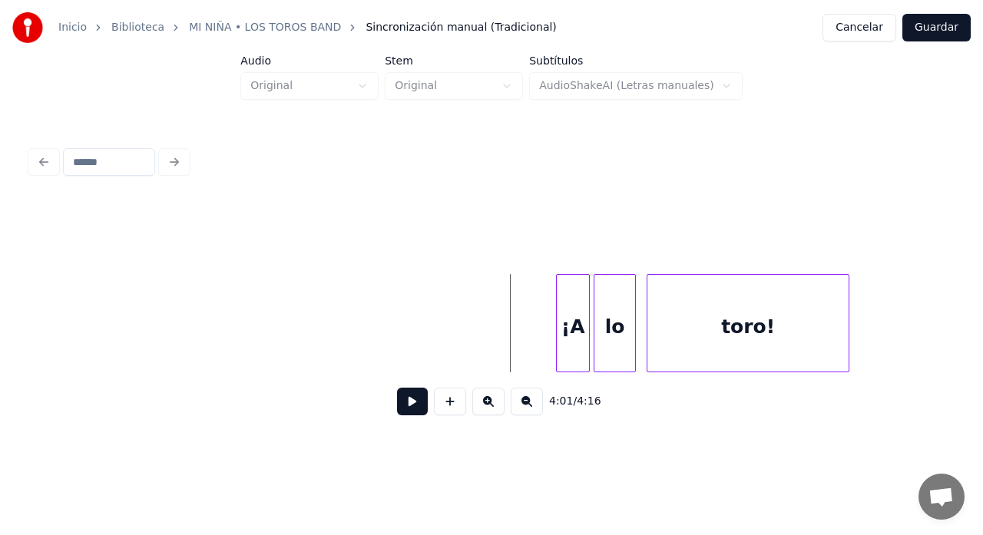
click at [409, 411] on button at bounding box center [412, 402] width 31 height 28
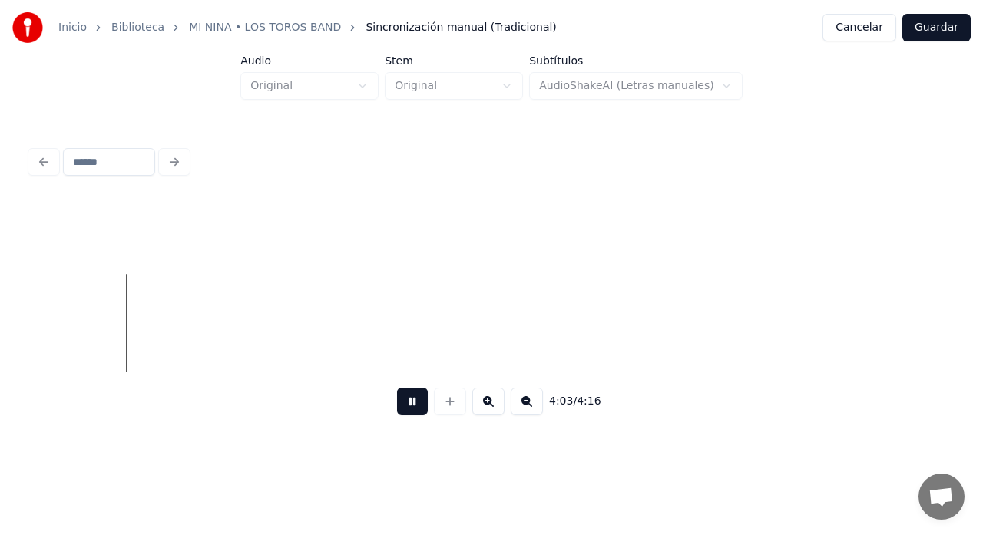
click at [413, 408] on button at bounding box center [412, 402] width 31 height 28
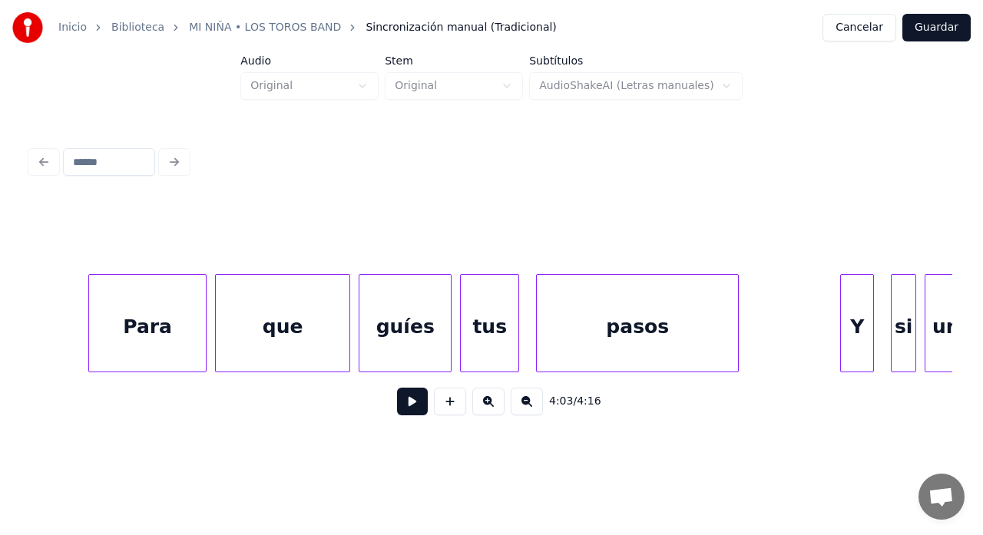
scroll to position [0, 66073]
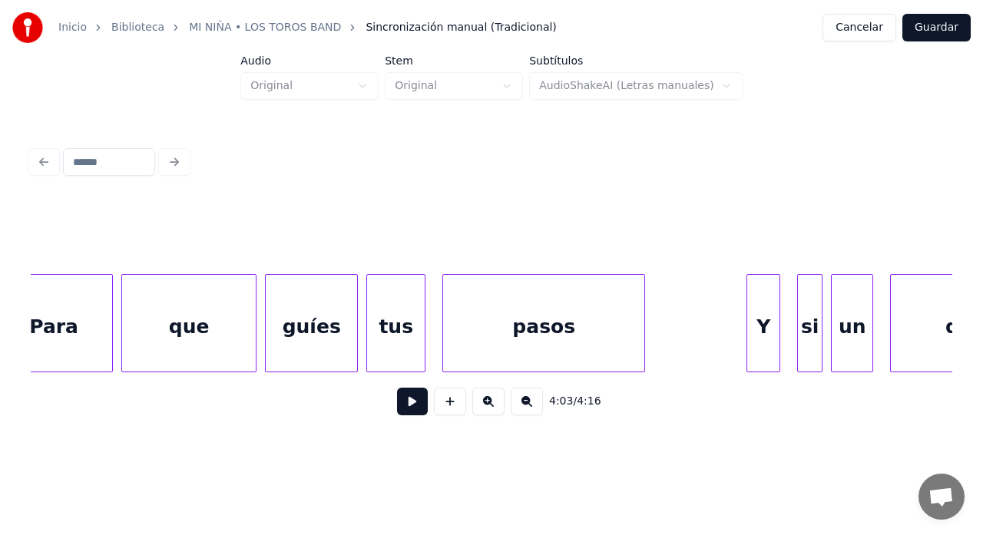
click at [308, 338] on div "guíes" at bounding box center [311, 327] width 91 height 104
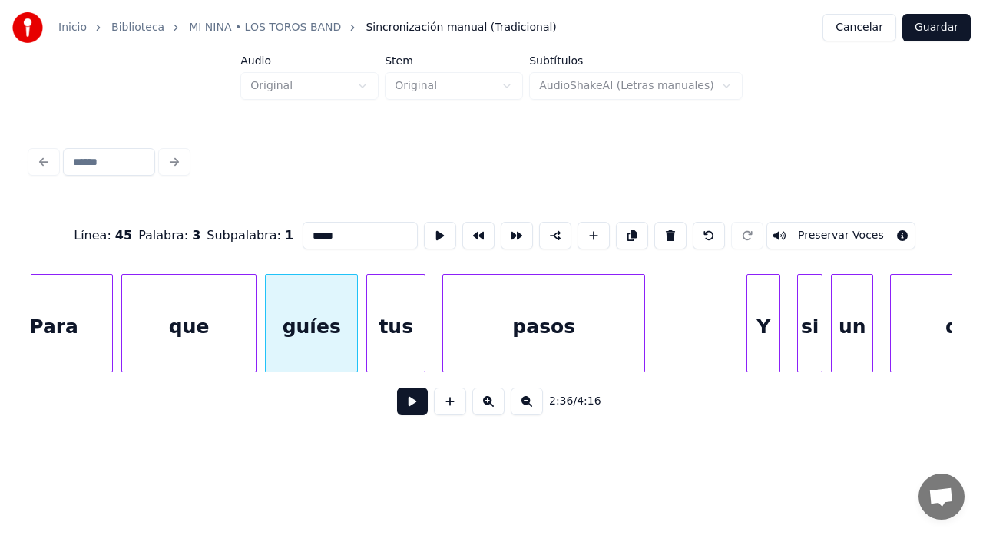
click at [330, 230] on input "*****" at bounding box center [360, 236] width 115 height 28
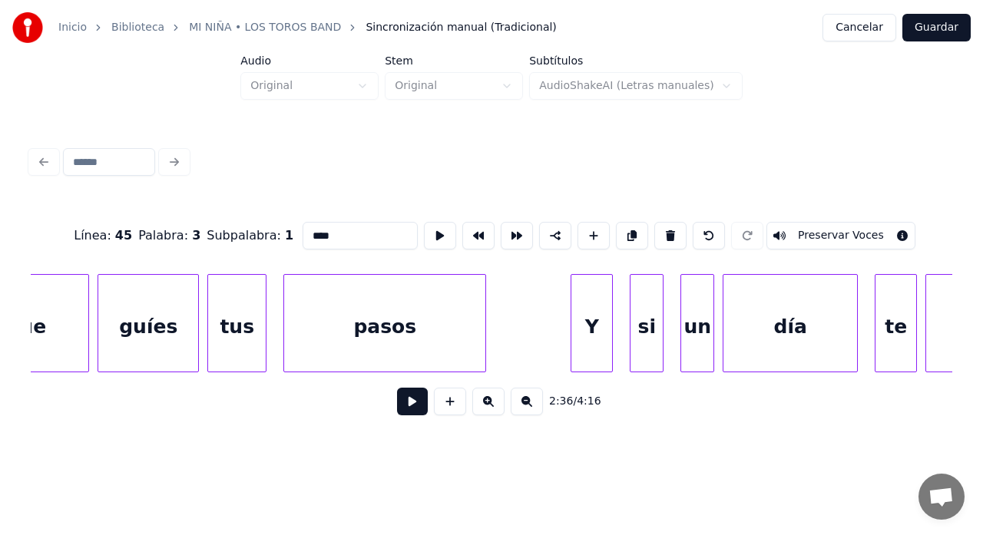
scroll to position [0, 28598]
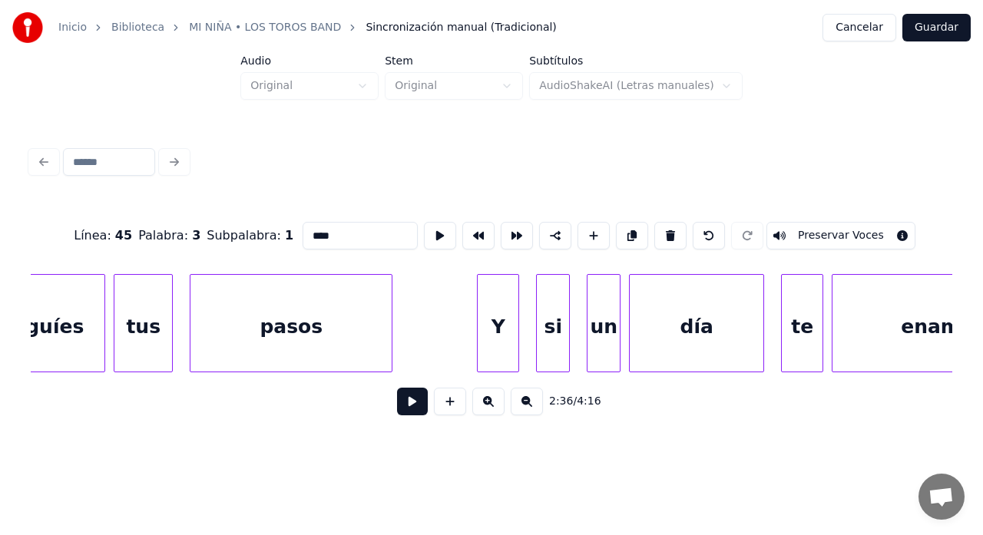
click at [47, 334] on div "guíes" at bounding box center [55, 327] width 100 height 104
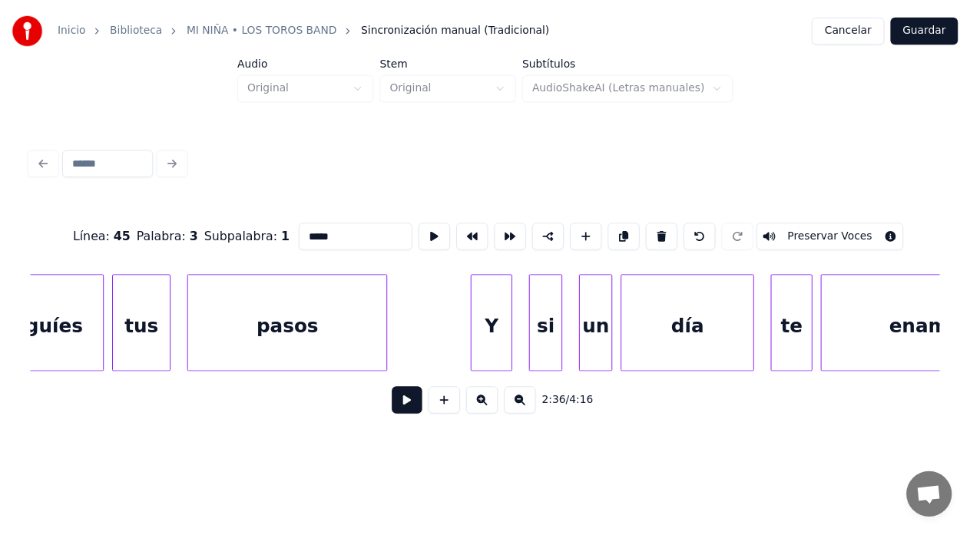
scroll to position [0, 28571]
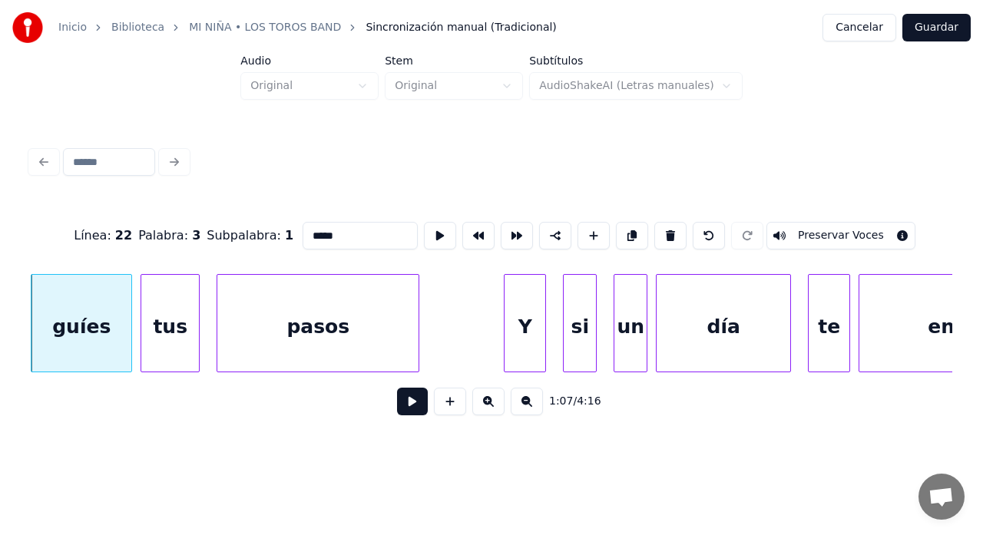
click at [350, 239] on input "*****" at bounding box center [360, 236] width 115 height 28
type input "****"
click at [938, 28] on button "Guardar" at bounding box center [936, 28] width 68 height 28
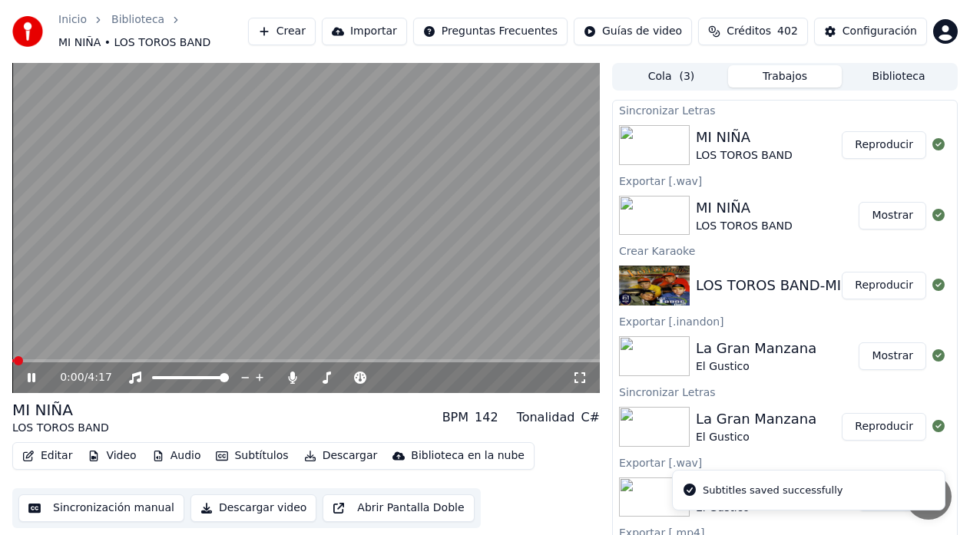
click at [882, 141] on button "Reproducir" at bounding box center [884, 145] width 84 height 28
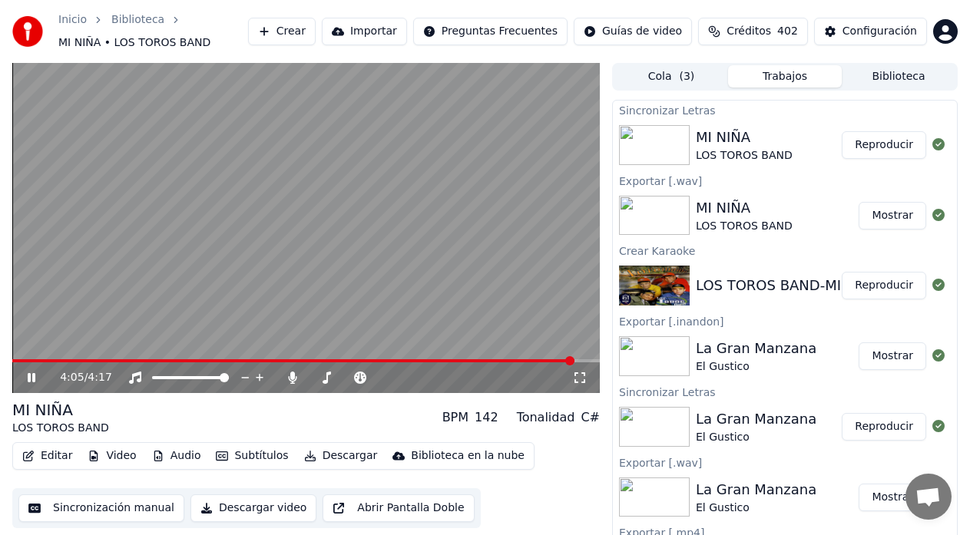
click at [32, 376] on icon at bounding box center [42, 378] width 35 height 12
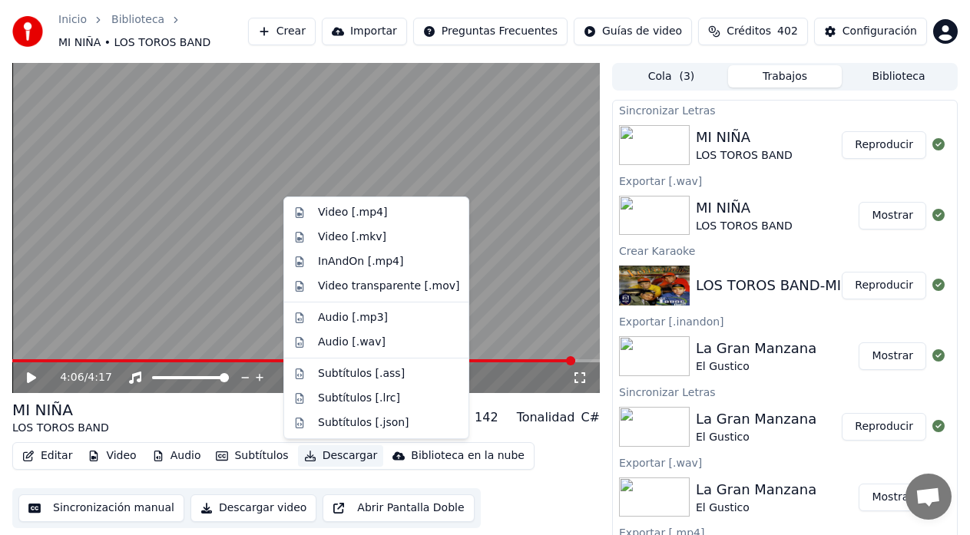
click at [326, 459] on button "Descargar" at bounding box center [341, 456] width 86 height 22
click at [367, 260] on div "InAndOn [.mp4]" at bounding box center [361, 261] width 86 height 15
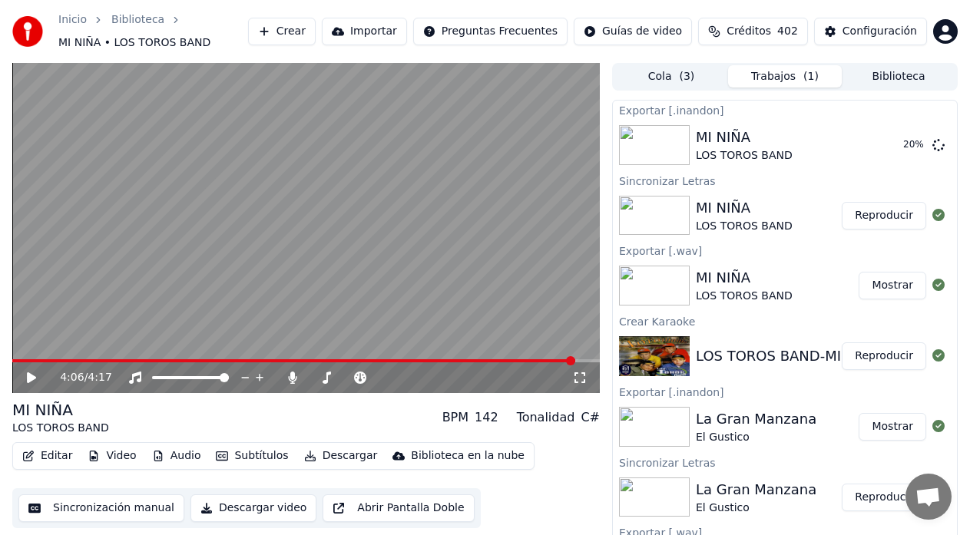
click at [332, 457] on button "Descargar" at bounding box center [341, 456] width 86 height 22
click at [231, 412] on div "MI NIÑA LOS TOROS BAND BPM 142 Tonalidad C#" at bounding box center [306, 417] width 588 height 37
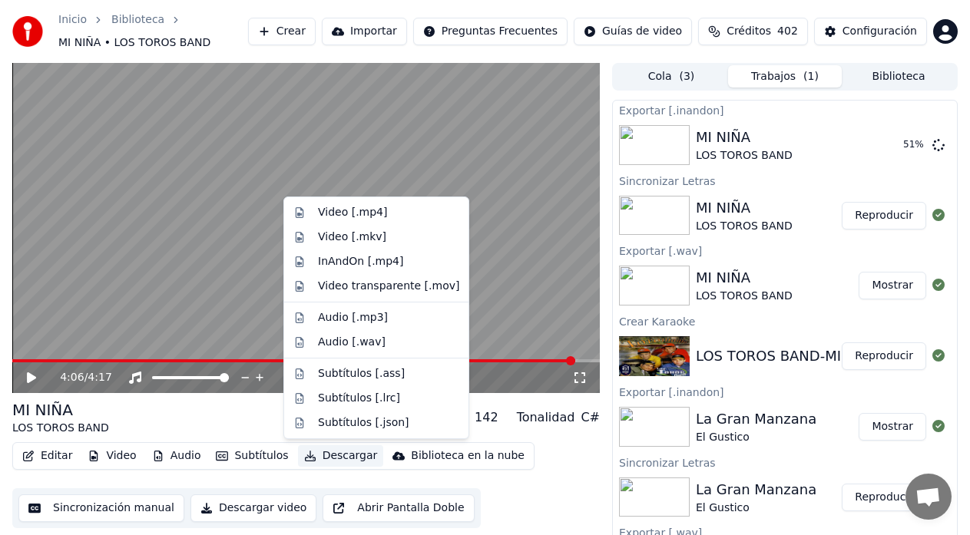
click at [336, 460] on button "Descargar" at bounding box center [341, 456] width 86 height 22
click at [890, 286] on button "Mostrar" at bounding box center [893, 286] width 68 height 28
